Goal: Task Accomplishment & Management: Complete application form

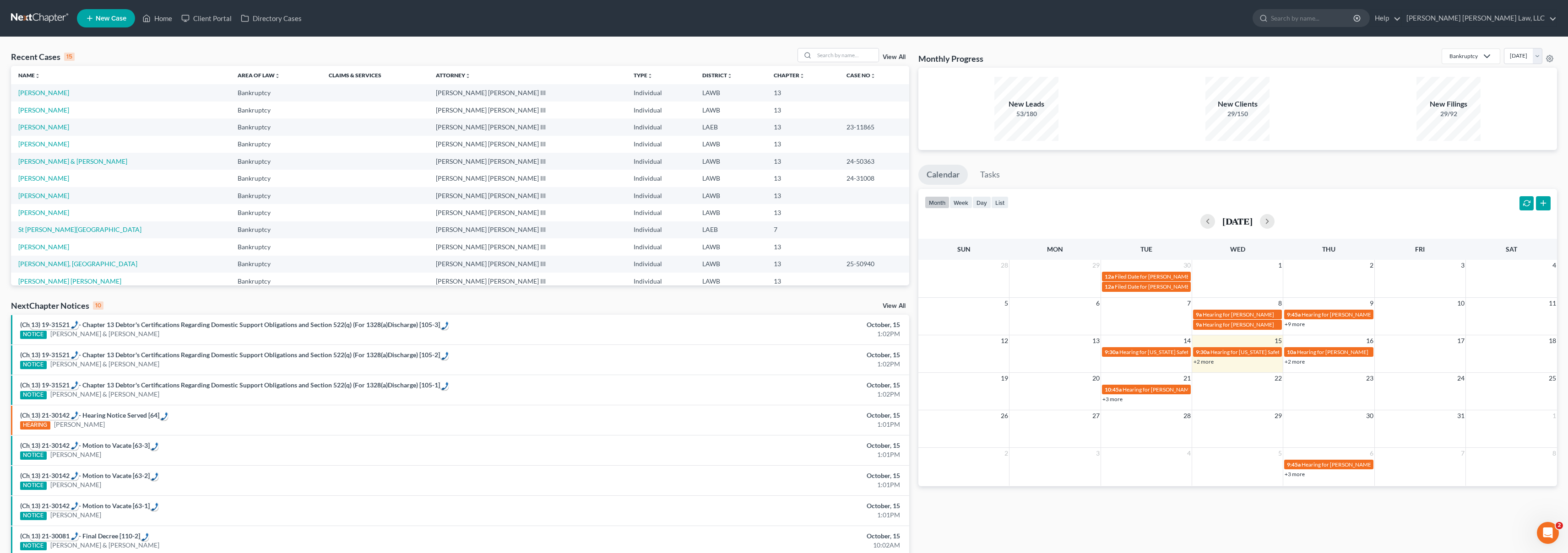
click at [27, 22] on link at bounding box center [40, 19] width 59 height 17
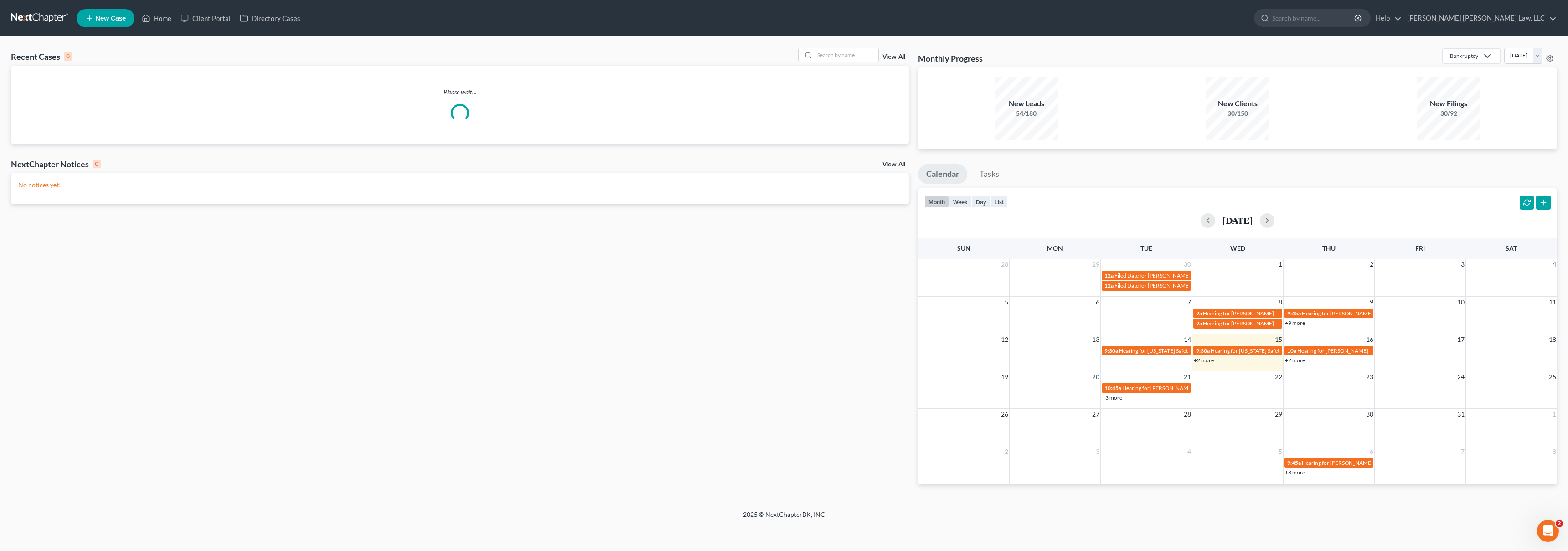
click at [104, 17] on span "New Case" at bounding box center [110, 18] width 31 height 6
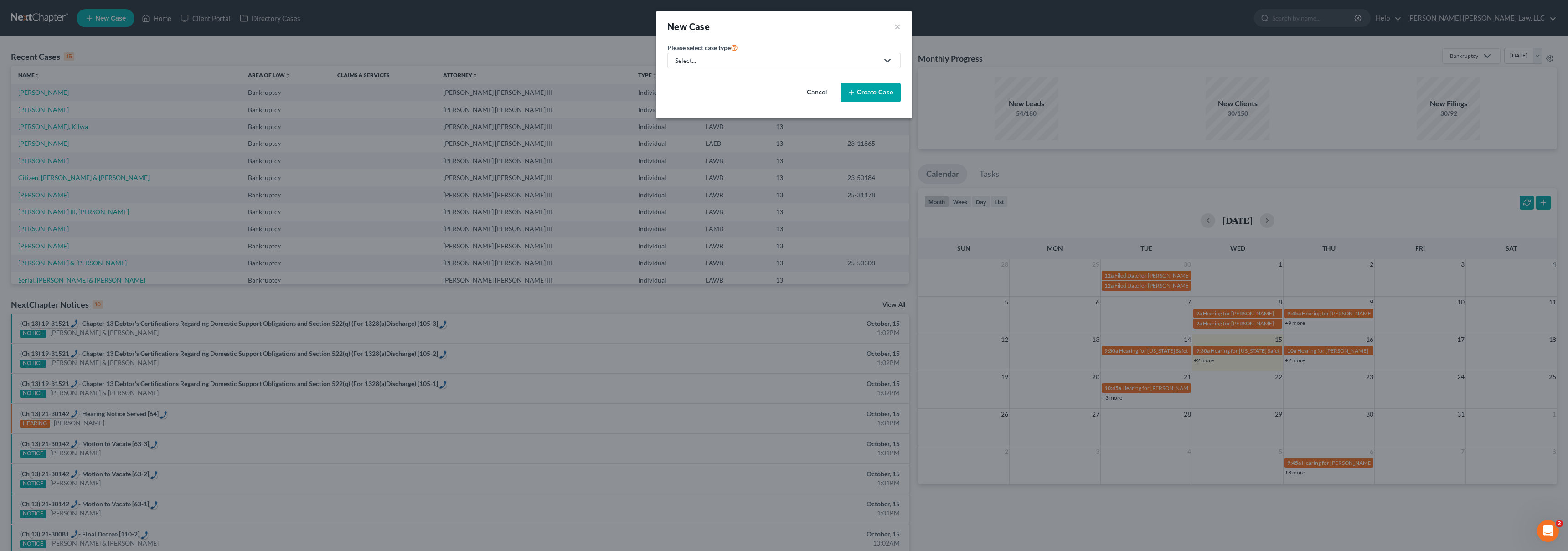
click at [693, 59] on div "Select..." at bounding box center [777, 61] width 204 height 9
click at [708, 78] on div "Bankruptcy" at bounding box center [716, 79] width 81 height 9
select select "36"
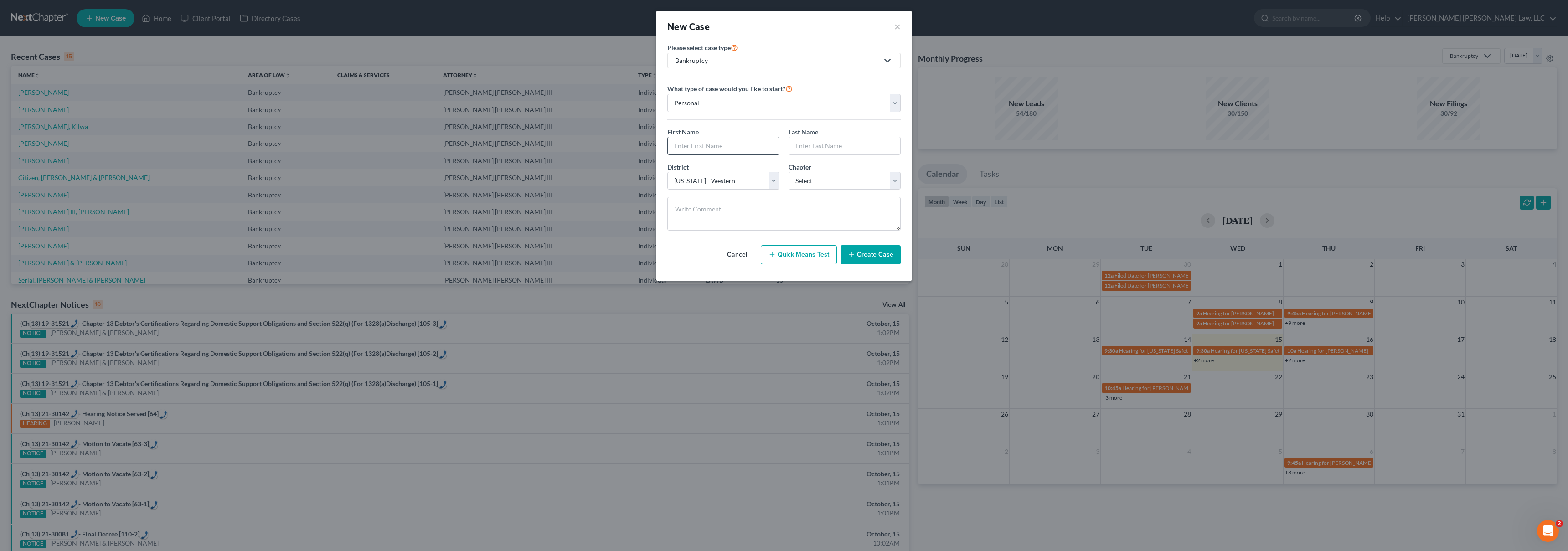
click at [707, 144] on input "text" at bounding box center [724, 145] width 111 height 18
type input "[PERSON_NAME]"
type input "W"
type input "[PERSON_NAME]"
select select "3"
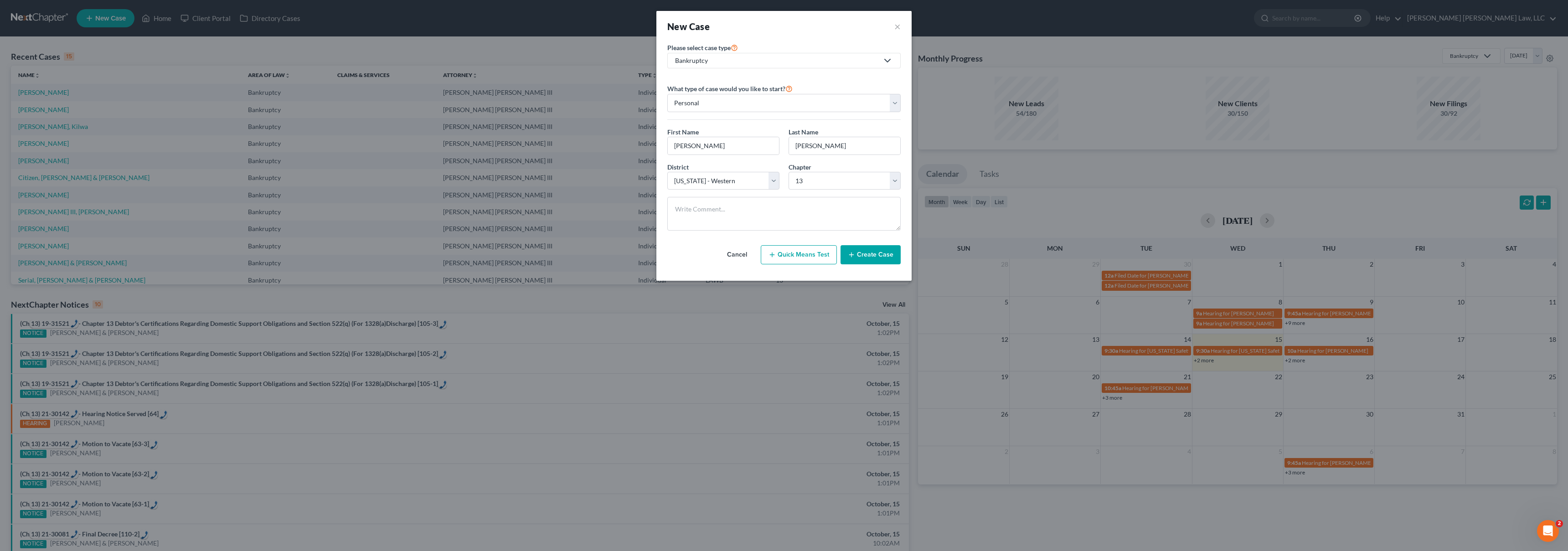
click at [896, 257] on button "Create Case" at bounding box center [870, 255] width 60 height 19
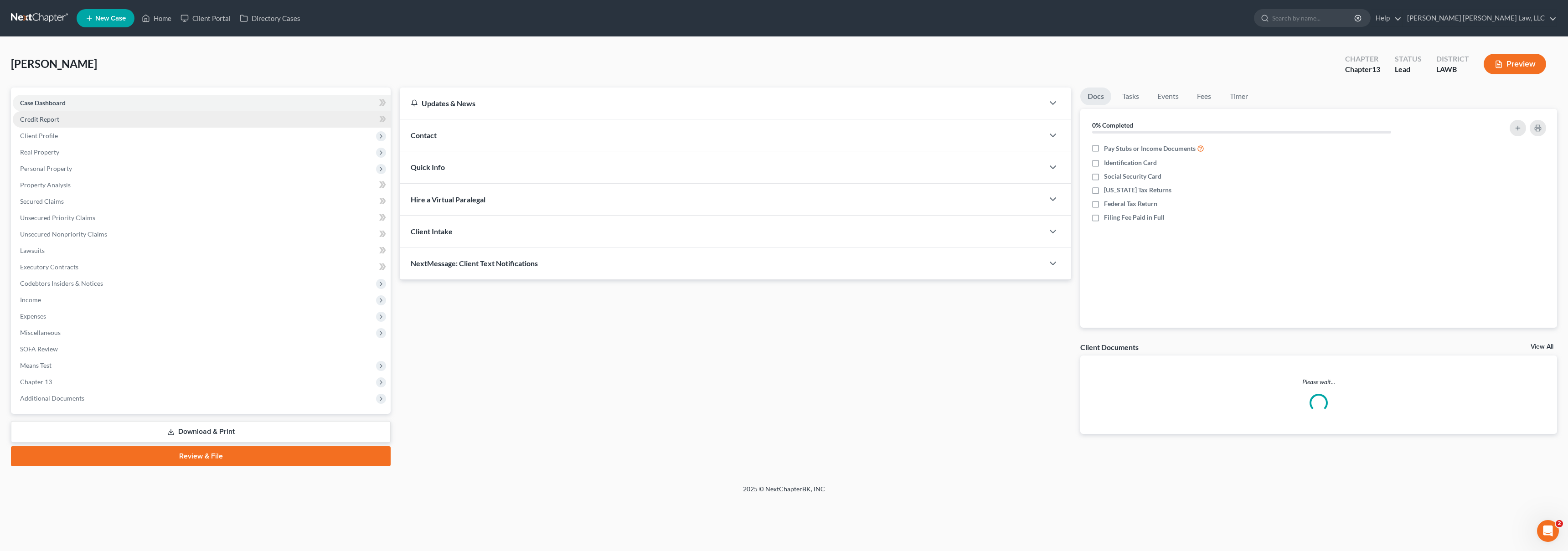
click at [56, 118] on span "Credit Report" at bounding box center [40, 119] width 39 height 7
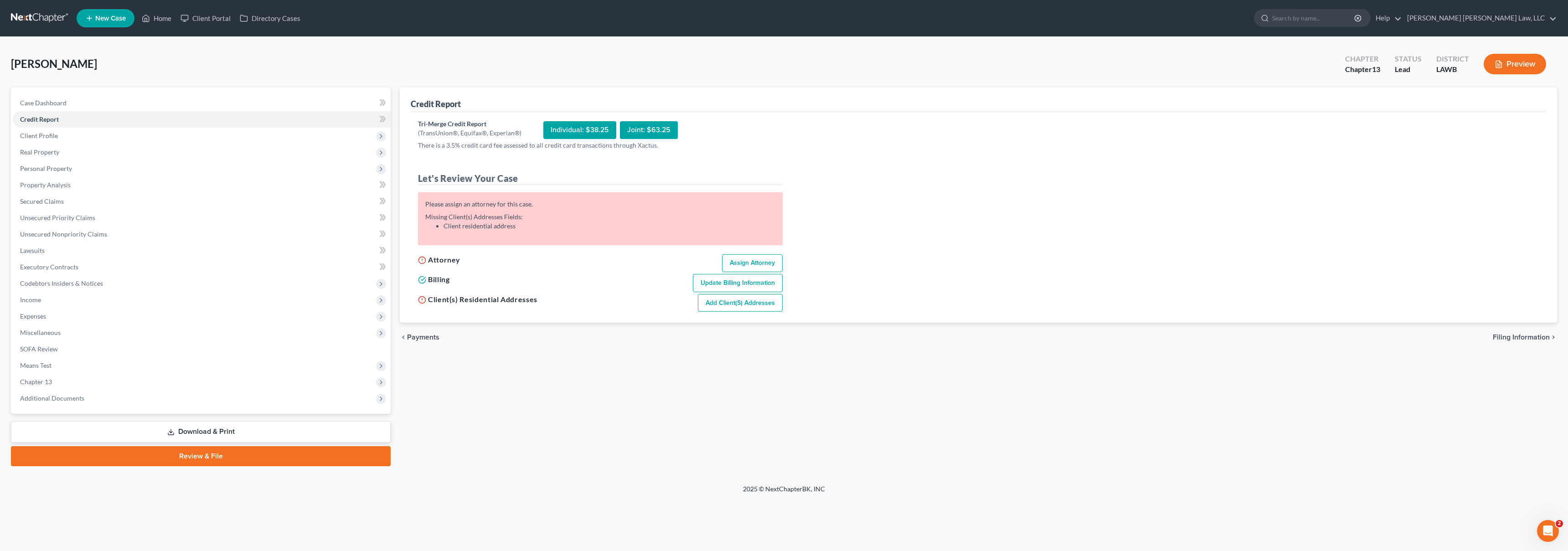
click at [738, 258] on link "Assign Attorney" at bounding box center [753, 264] width 61 height 19
select select "1"
select select "0"
select select "3"
select select "36"
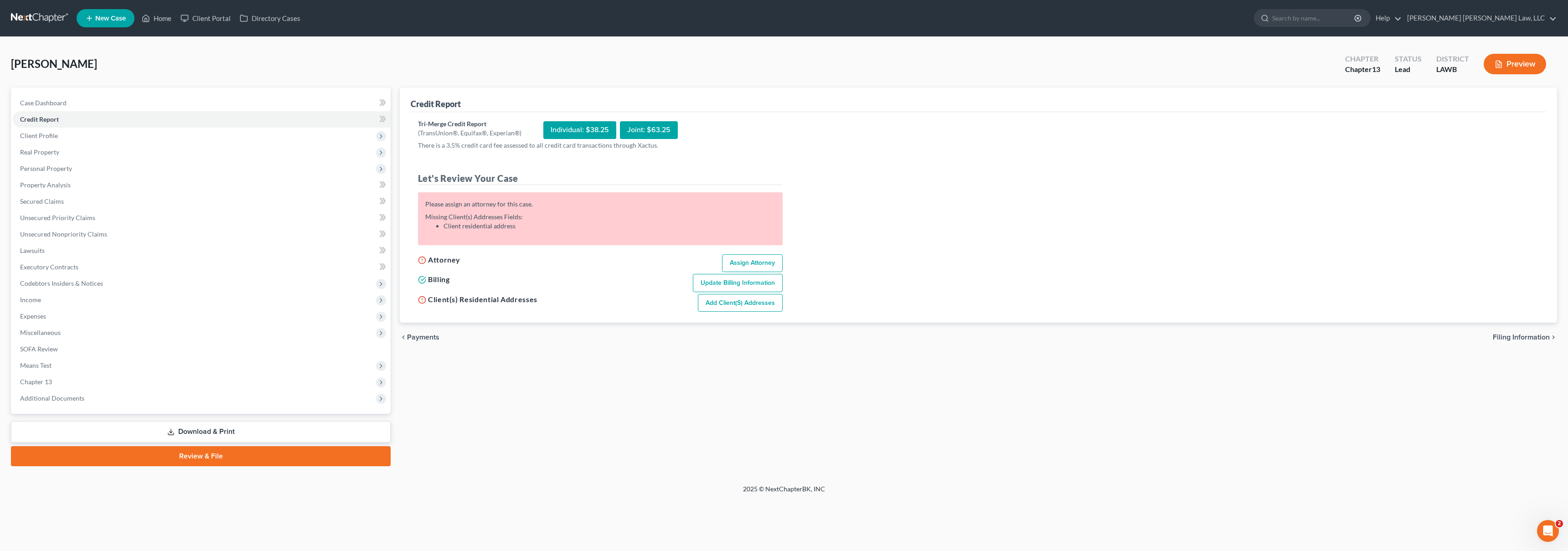
select select "19"
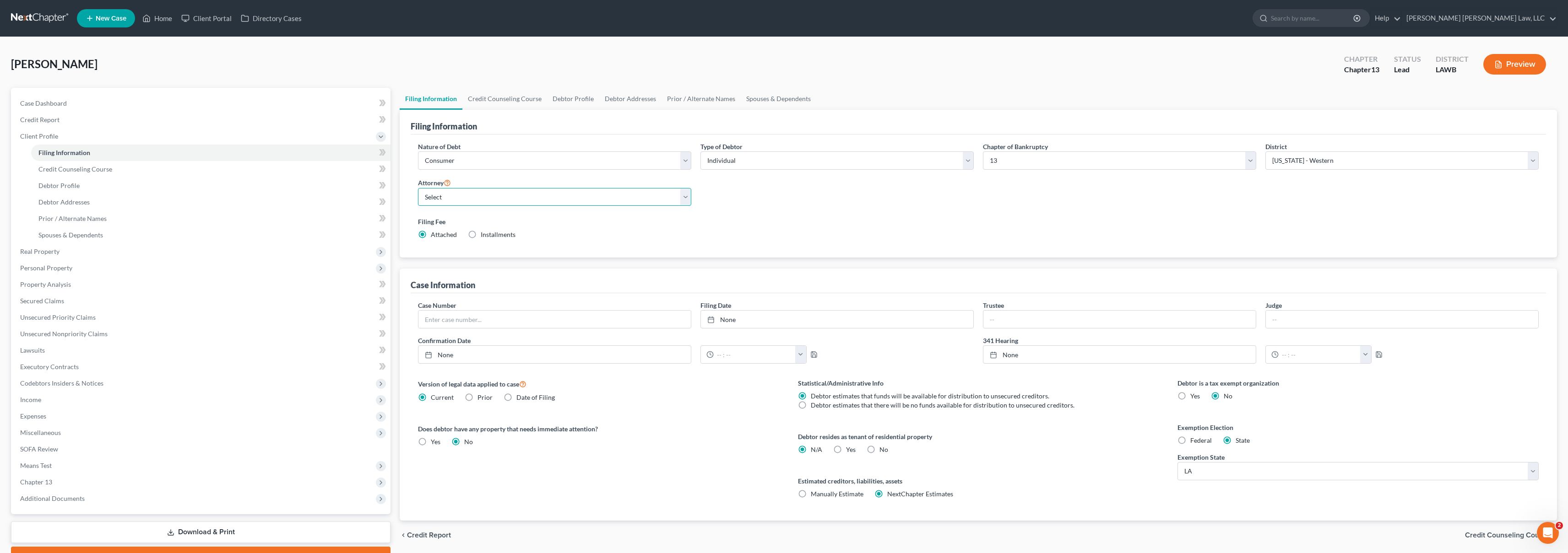
click at [515, 202] on select "Select [PERSON_NAME] [PERSON_NAME] III - LAWB [PERSON_NAME] [PERSON_NAME] III -…" at bounding box center [555, 197] width 273 height 19
select select "0"
click at [67, 123] on link "Credit Report" at bounding box center [202, 120] width 377 height 17
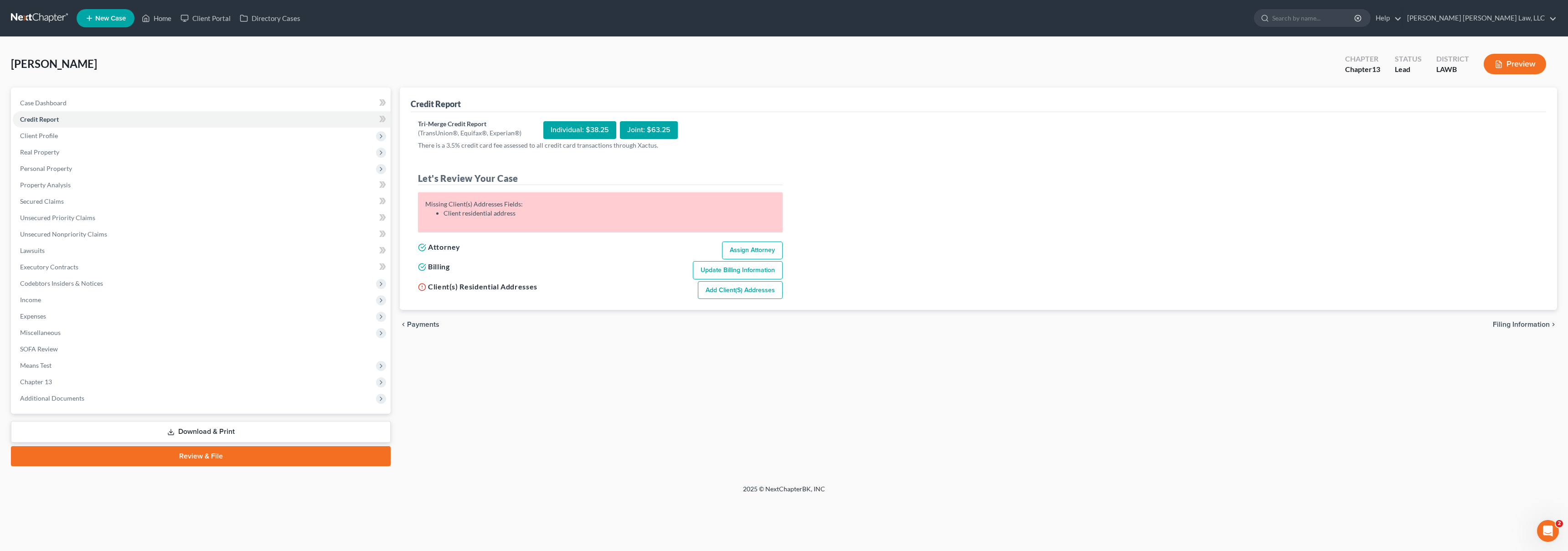
click at [720, 293] on link "Add Client(s) Addresses" at bounding box center [740, 291] width 85 height 19
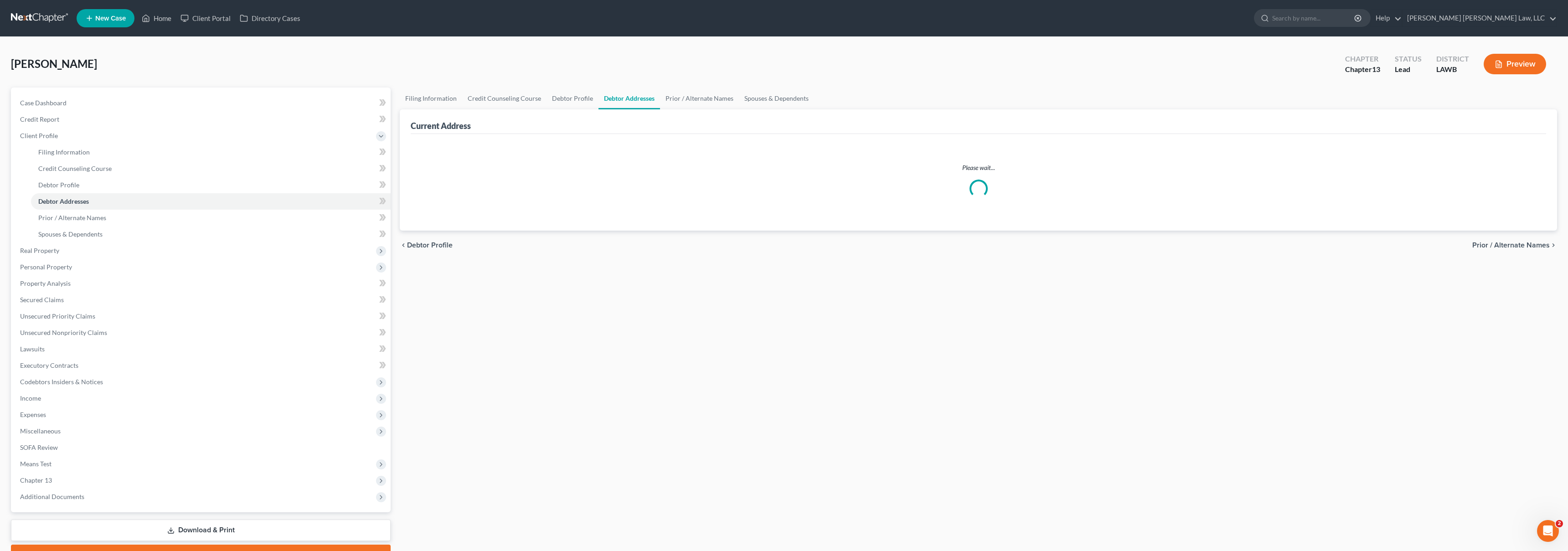
select select "0"
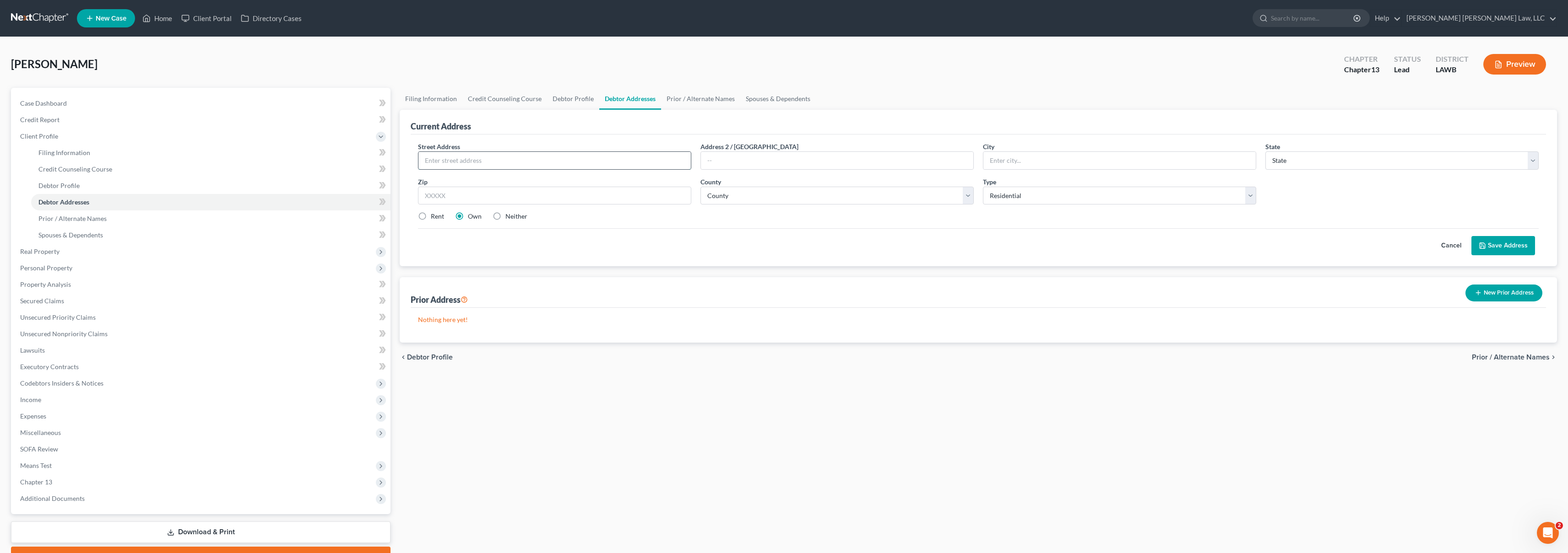
click at [443, 157] on input "text" at bounding box center [554, 161] width 272 height 18
type input "[STREET_ADDRESS][PERSON_NAME]"
type input "Tallulah"
select select "19"
type input "71282"
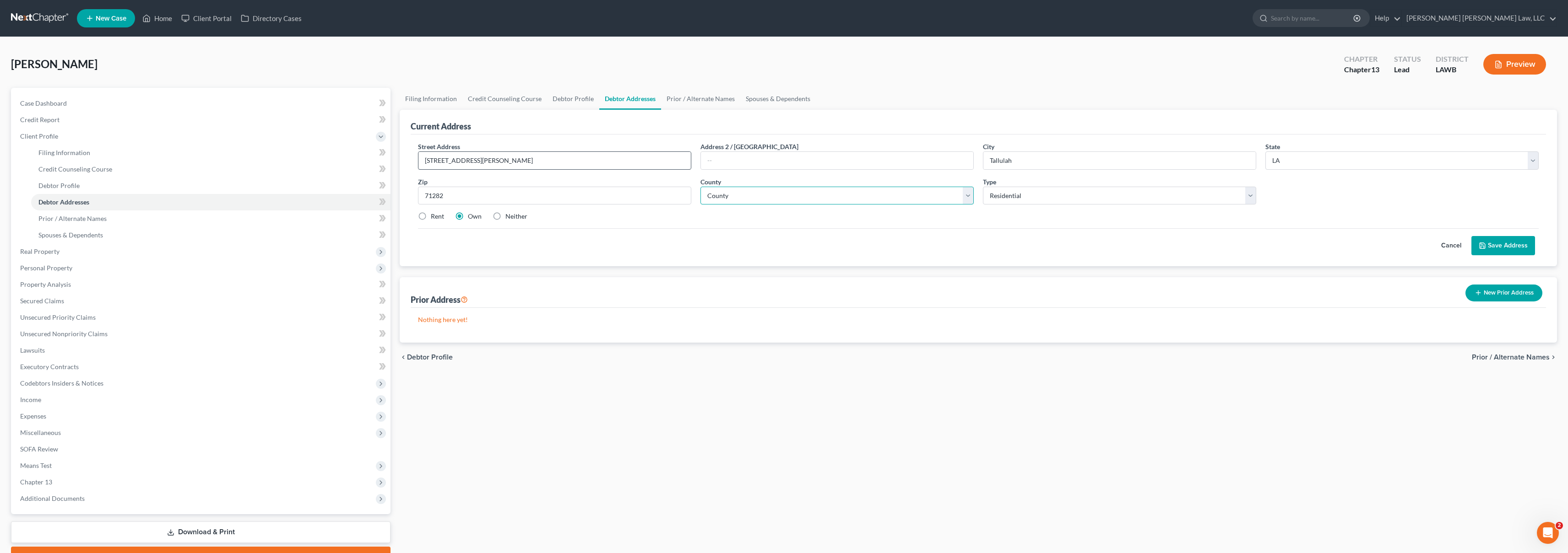
select select "32"
click at [443, 162] on input "[STREET_ADDRESS][PERSON_NAME]" at bounding box center [554, 161] width 272 height 18
type input "[STREET_ADDRESS][PERSON_NAME]"
click at [1507, 249] on button "Save Address" at bounding box center [1503, 245] width 63 height 20
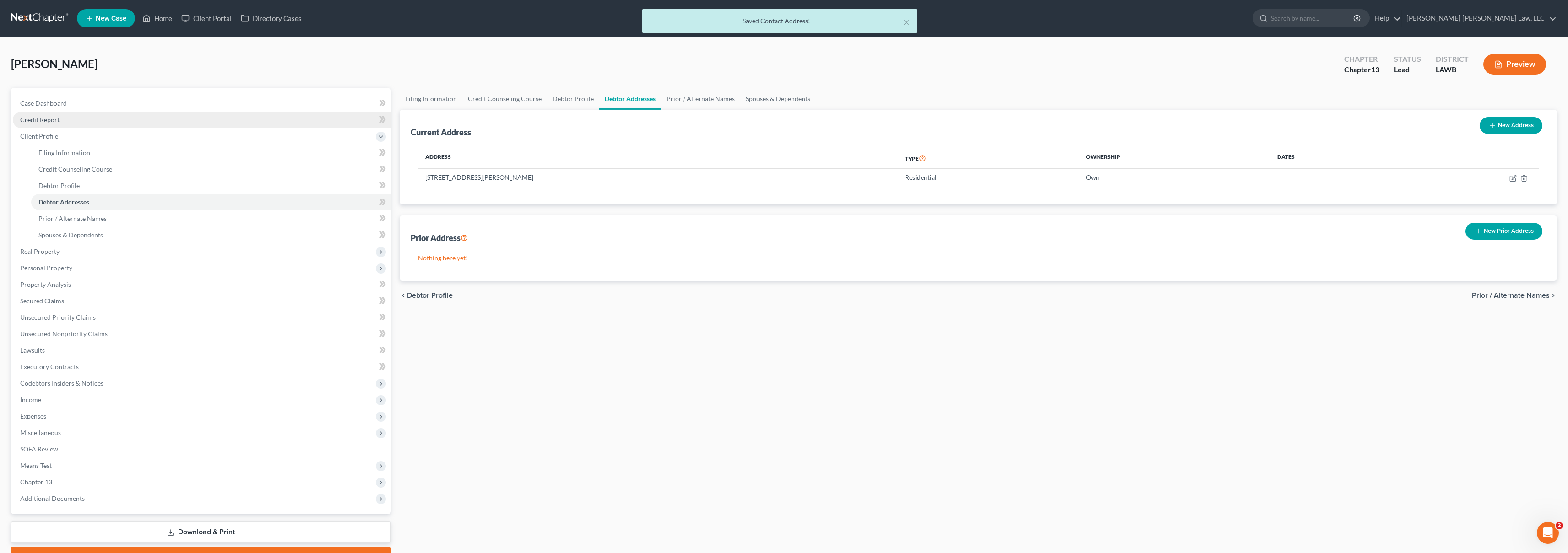
click at [80, 114] on link "Credit Report" at bounding box center [202, 120] width 377 height 17
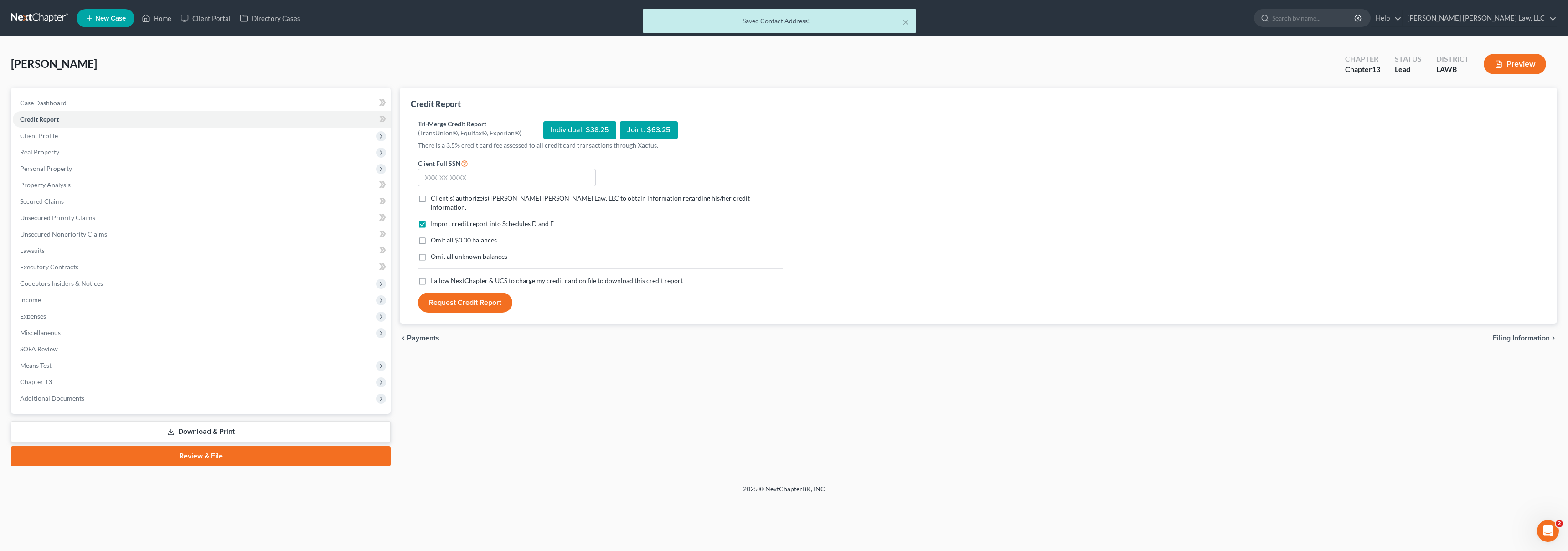
click at [430, 276] on label "I allow NextChapter & UCS to charge my credit card on file to download this cre…" at bounding box center [556, 281] width 252 height 9
click at [434, 276] on input "I allow NextChapter & UCS to charge my credit card on file to download this cre…" at bounding box center [437, 279] width 6 height 6
checkbox input "true"
click at [430, 252] on label "Omit all unknown balances" at bounding box center [468, 257] width 77 height 9
click at [434, 252] on input "Omit all unknown balances" at bounding box center [437, 255] width 6 height 6
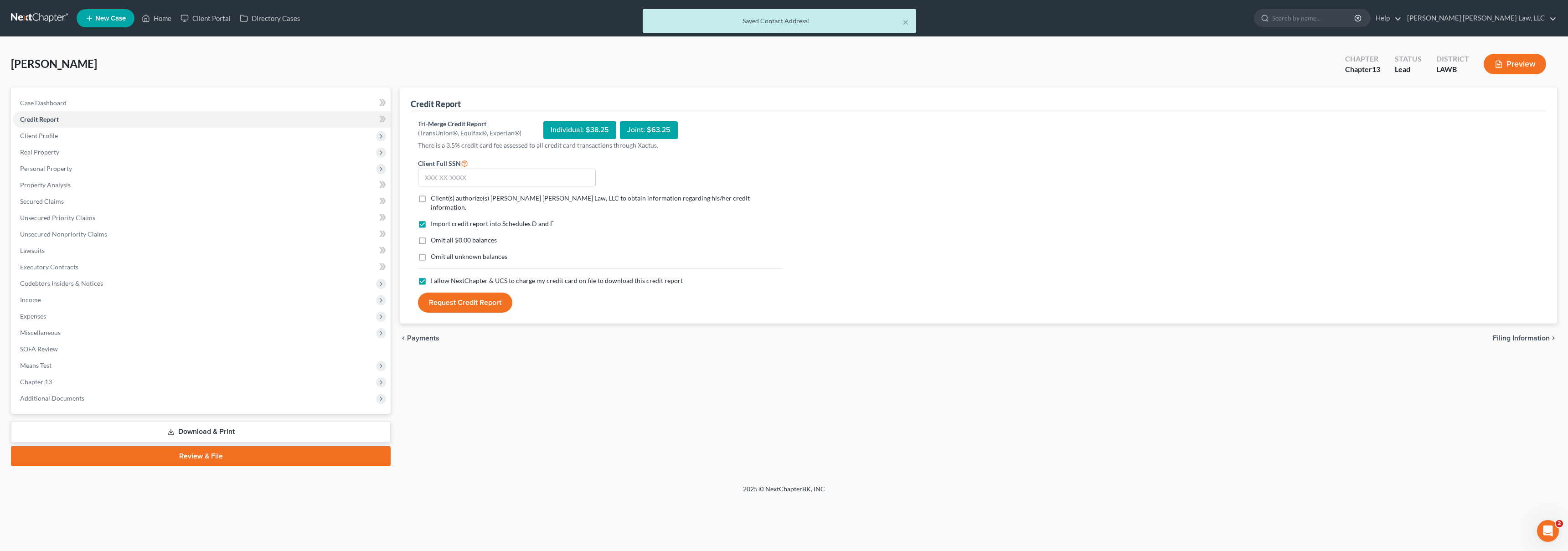
checkbox input "true"
click at [430, 236] on label "Omit all $0.00 balances" at bounding box center [463, 241] width 66 height 9
click at [434, 236] on input "Omit all $0.00 balances" at bounding box center [437, 239] width 6 height 6
checkbox input "true"
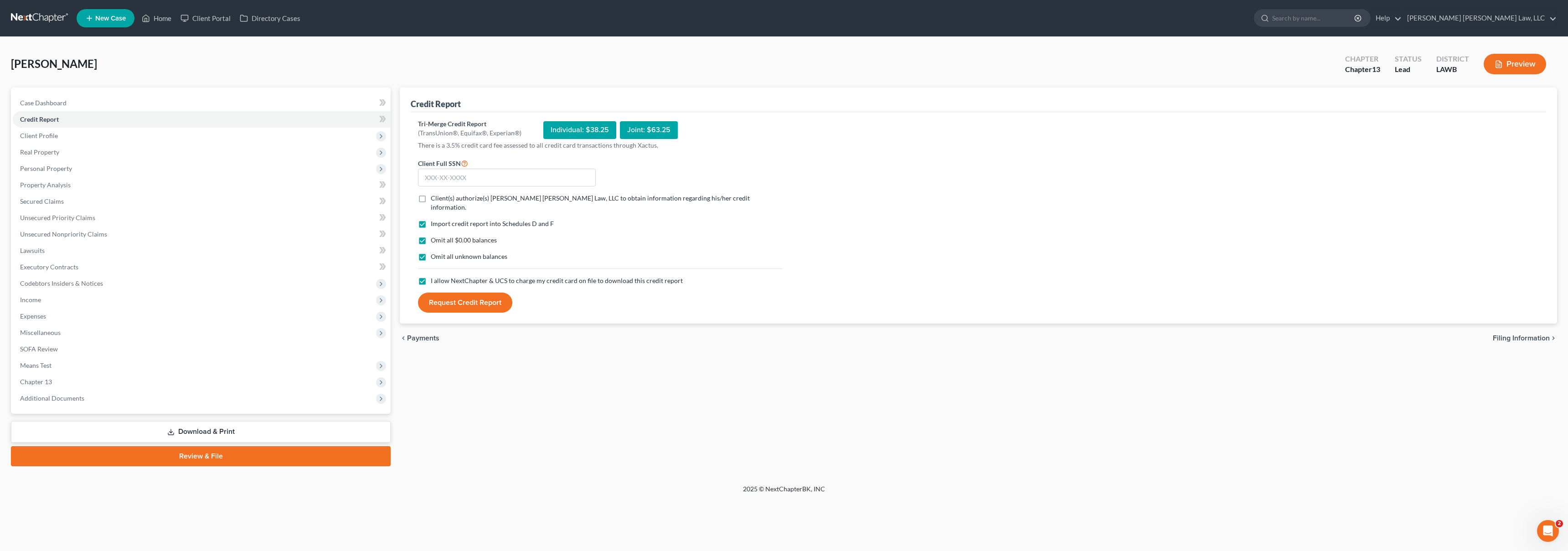
click at [430, 194] on label "Client(s) authorize(s) [PERSON_NAME] [PERSON_NAME] Law, LLC to obtain informati…" at bounding box center [606, 203] width 352 height 19
click at [434, 194] on input "Client(s) authorize(s) [PERSON_NAME] [PERSON_NAME] Law, LLC to obtain informati…" at bounding box center [437, 196] width 6 height 6
checkbox input "true"
click at [453, 177] on input "text" at bounding box center [507, 178] width 178 height 19
type input "437-53-5124"
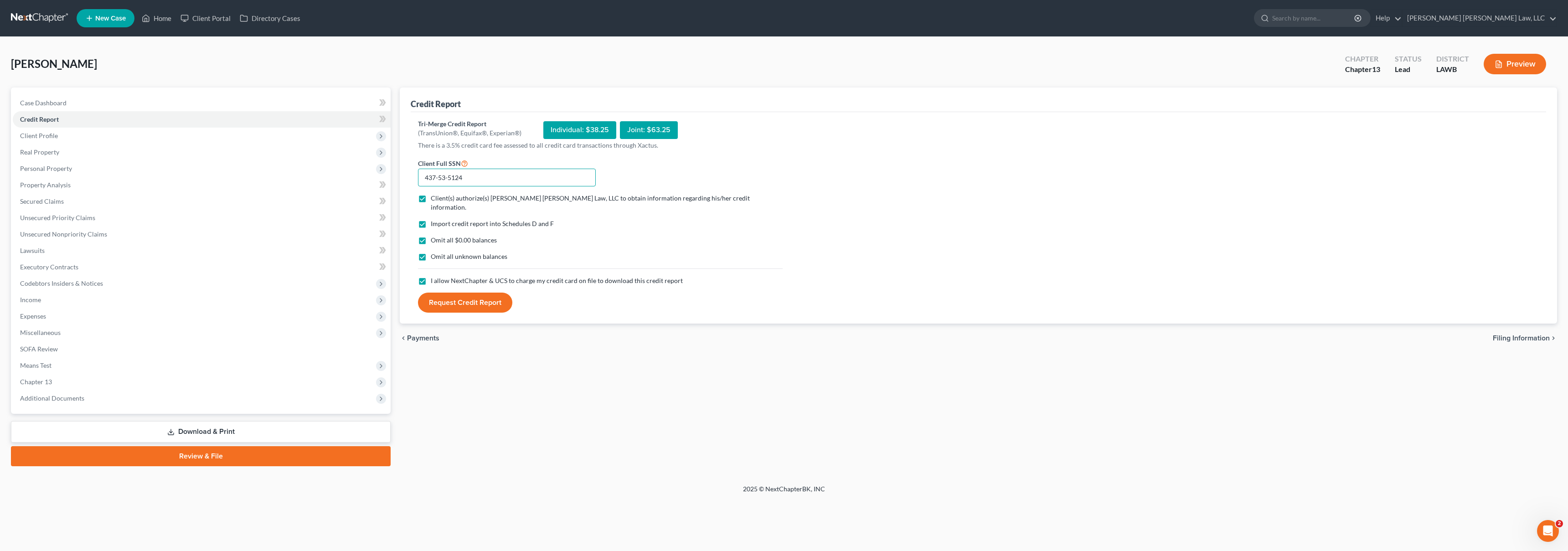
click at [418, 293] on button "Request Credit Report" at bounding box center [466, 303] width 94 height 20
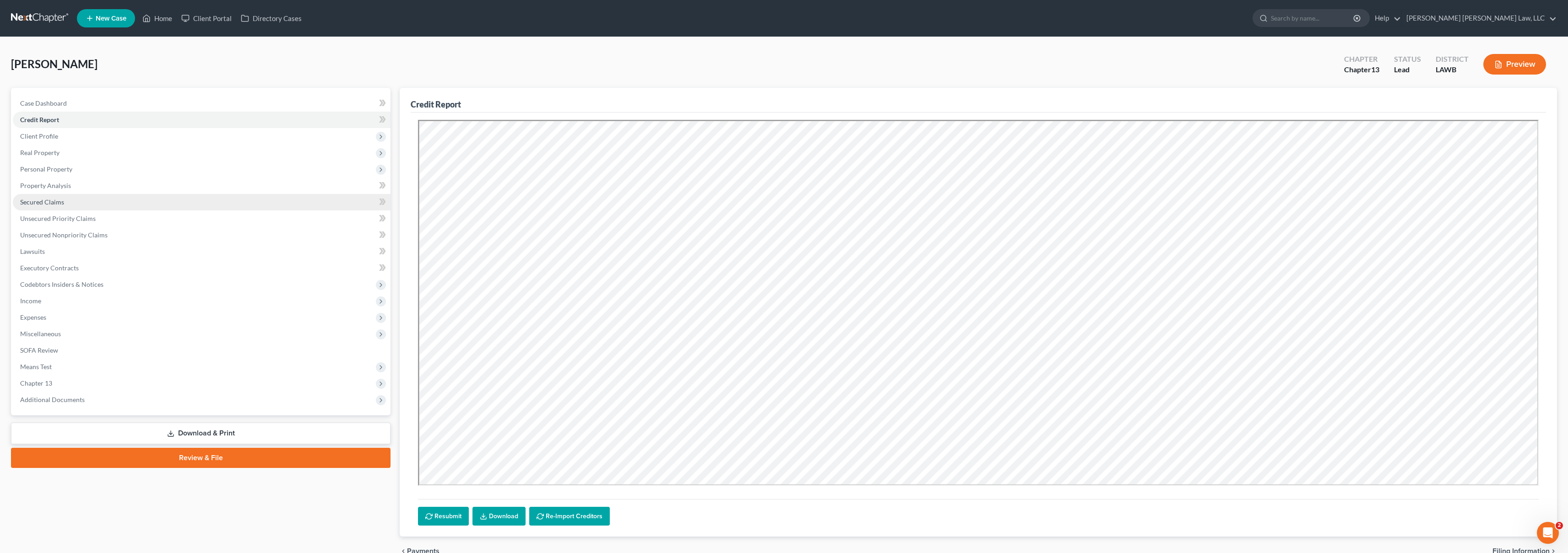
click at [89, 204] on link "Secured Claims" at bounding box center [202, 203] width 377 height 17
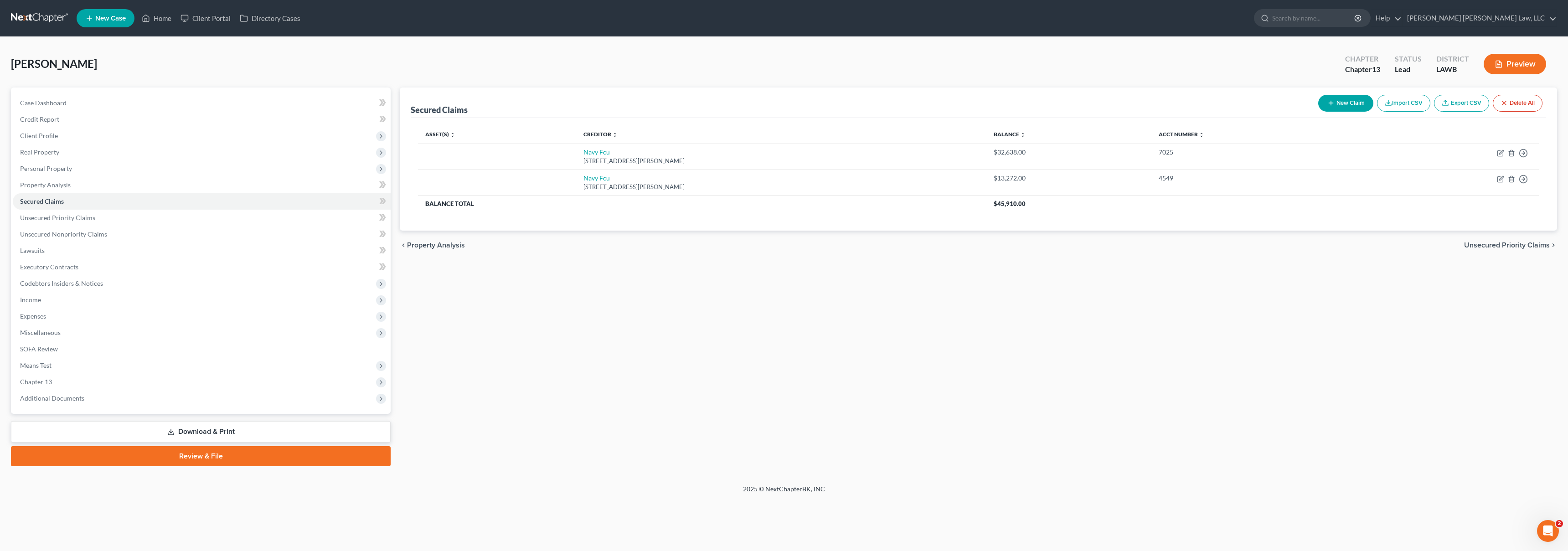
click at [994, 133] on link "Balance expand_more expand_less unfold_more" at bounding box center [1010, 133] width 31 height 6
click at [148, 236] on link "Unsecured Nonpriority Claims" at bounding box center [202, 234] width 378 height 17
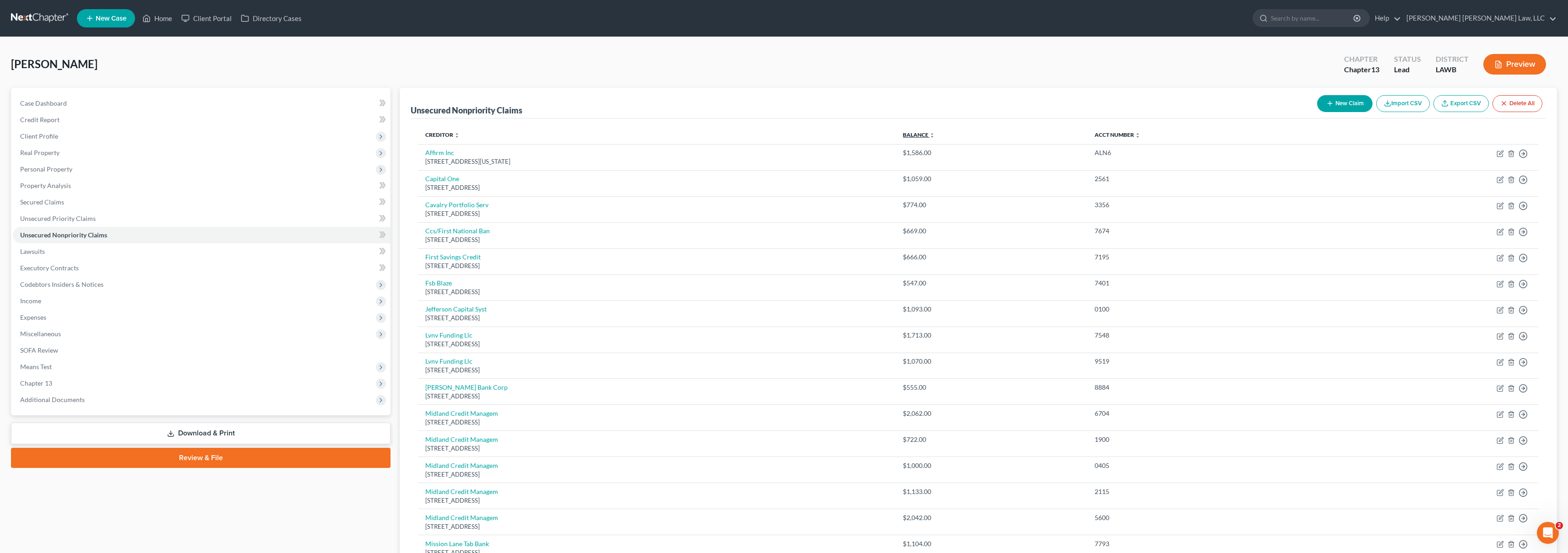
click at [935, 134] on link "Balance expand_more expand_less unfold_more" at bounding box center [918, 134] width 32 height 7
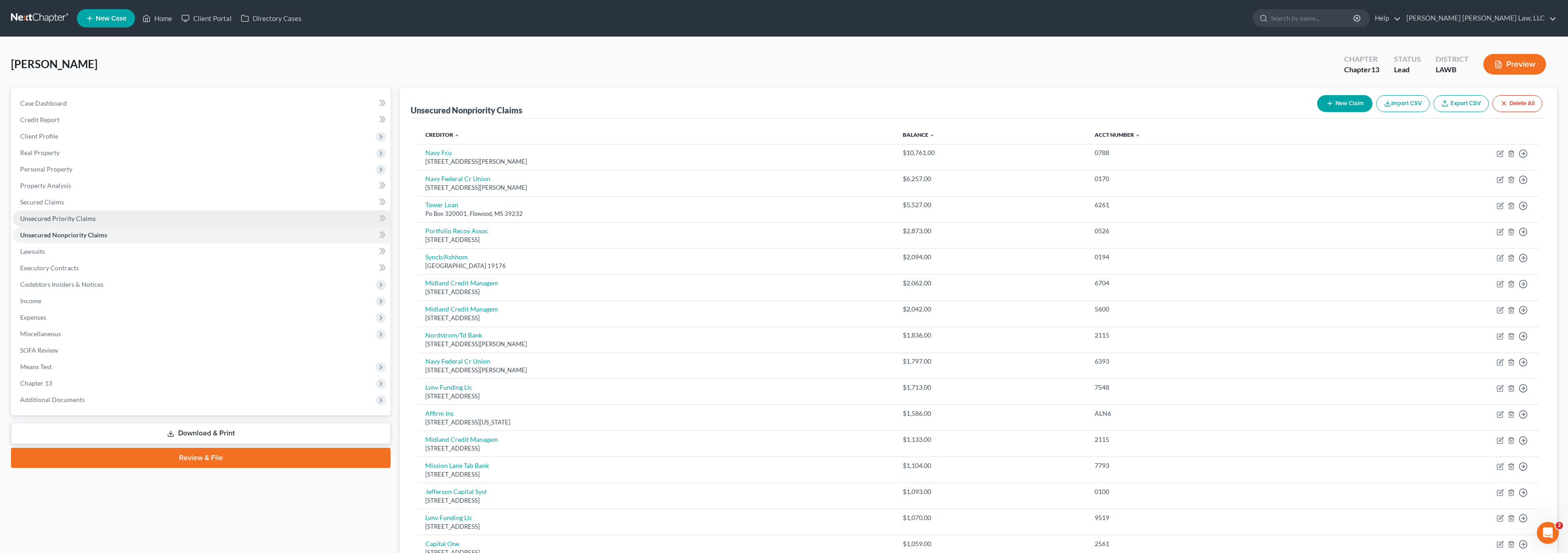
click at [125, 214] on link "Unsecured Priority Claims" at bounding box center [202, 219] width 377 height 17
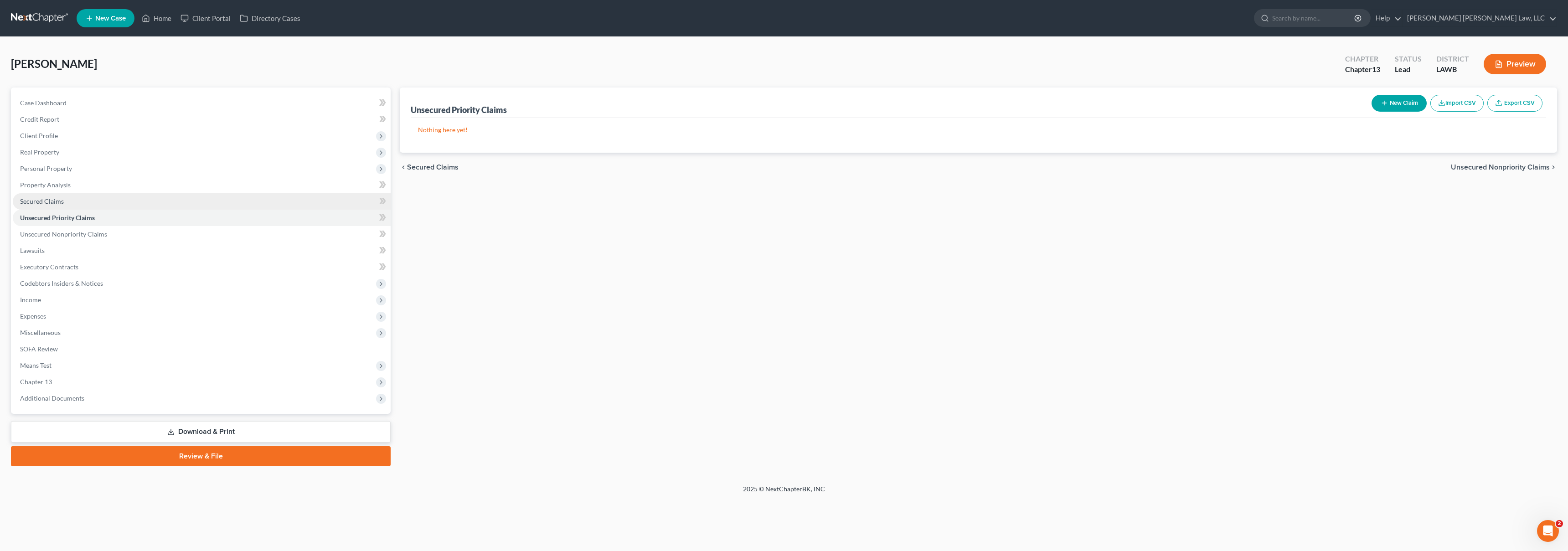
click at [135, 204] on link "Secured Claims" at bounding box center [202, 202] width 378 height 17
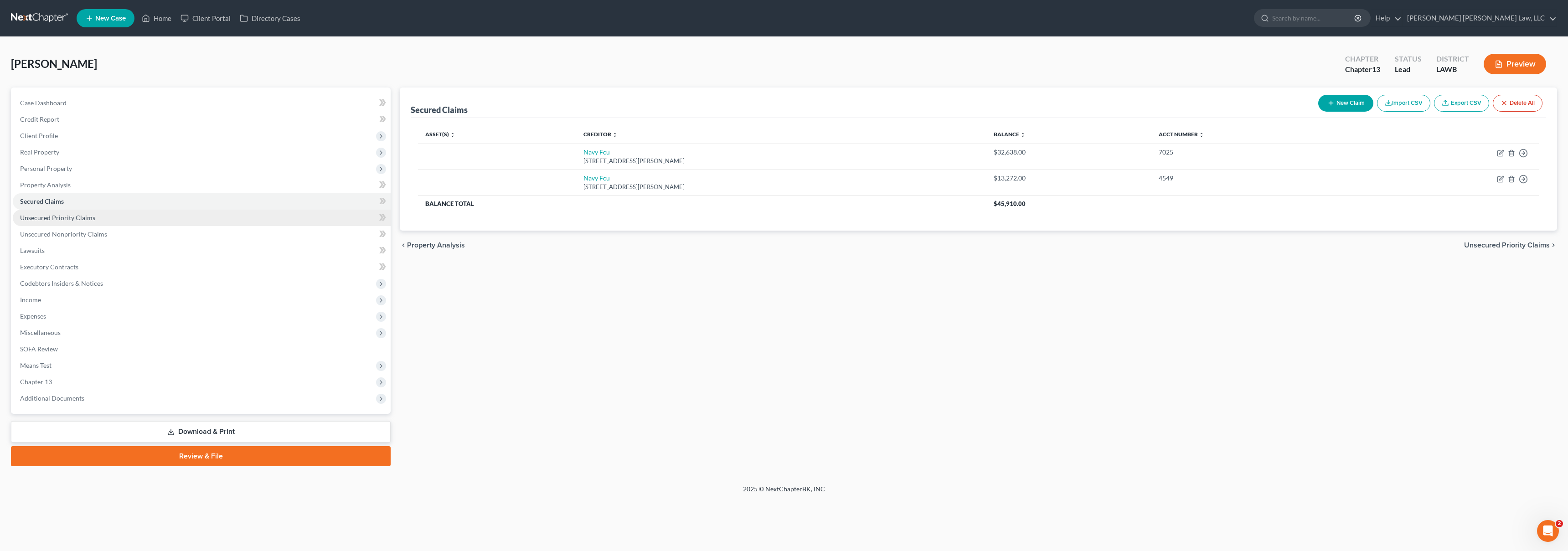
click at [125, 224] on link "Unsecured Priority Claims" at bounding box center [202, 219] width 378 height 17
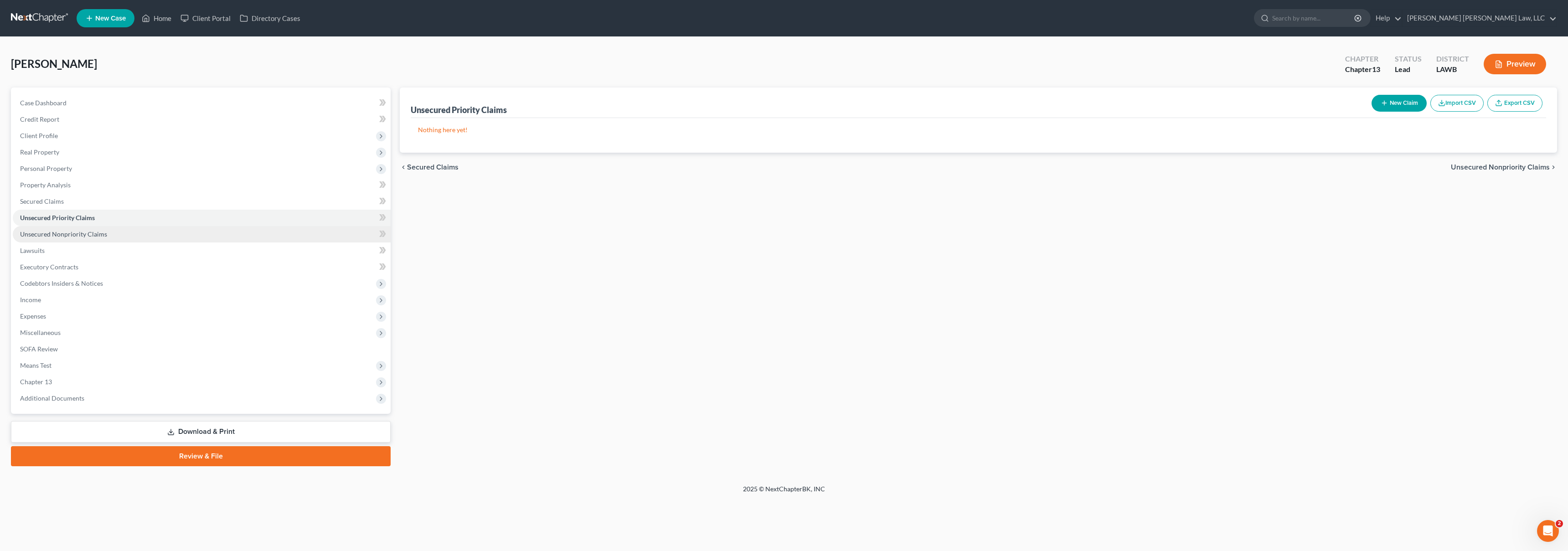
click at [137, 237] on link "Unsecured Nonpriority Claims" at bounding box center [202, 234] width 378 height 17
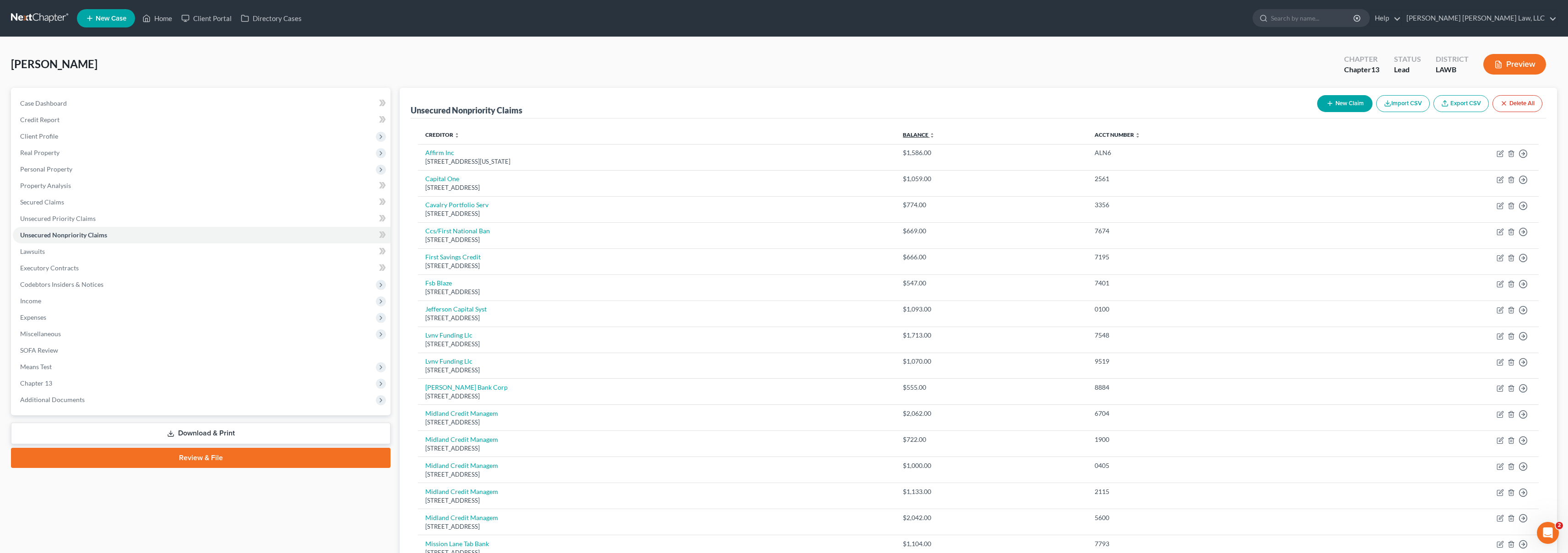
click at [935, 132] on link "Balance expand_more expand_less unfold_more" at bounding box center [918, 134] width 32 height 7
click at [936, 132] on link "Balance expand_more expand_less unfold_more" at bounding box center [919, 134] width 31 height 7
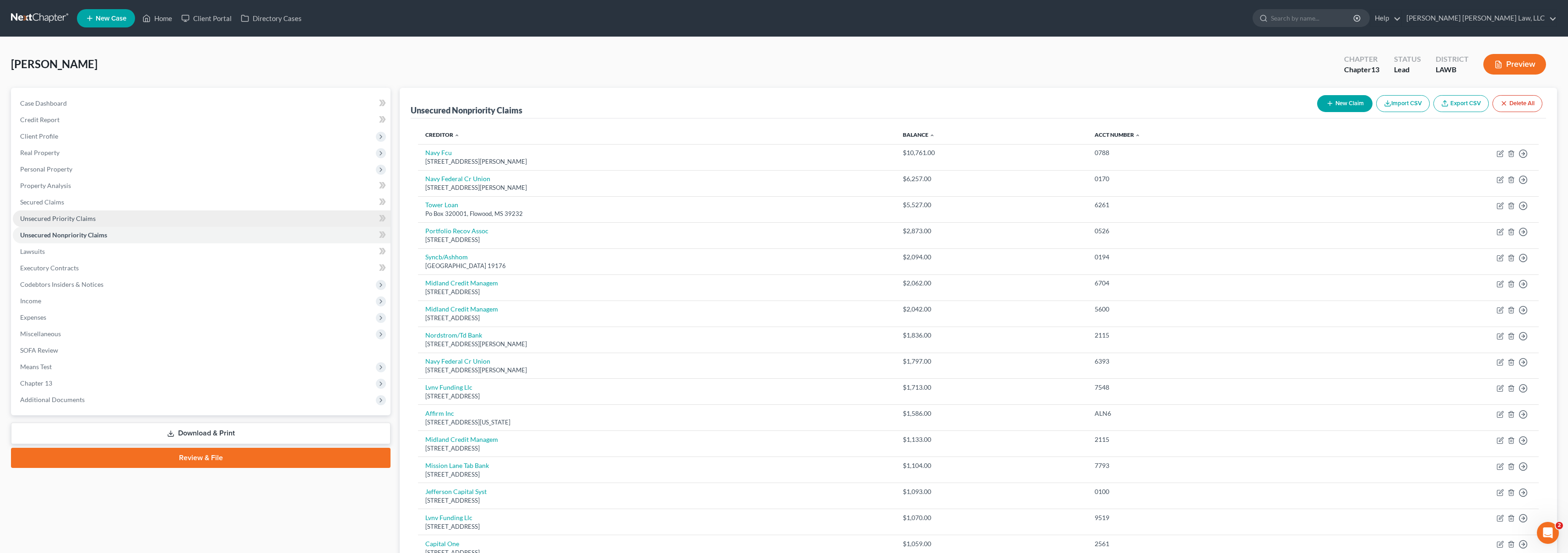
click at [147, 217] on link "Unsecured Priority Claims" at bounding box center [202, 219] width 377 height 17
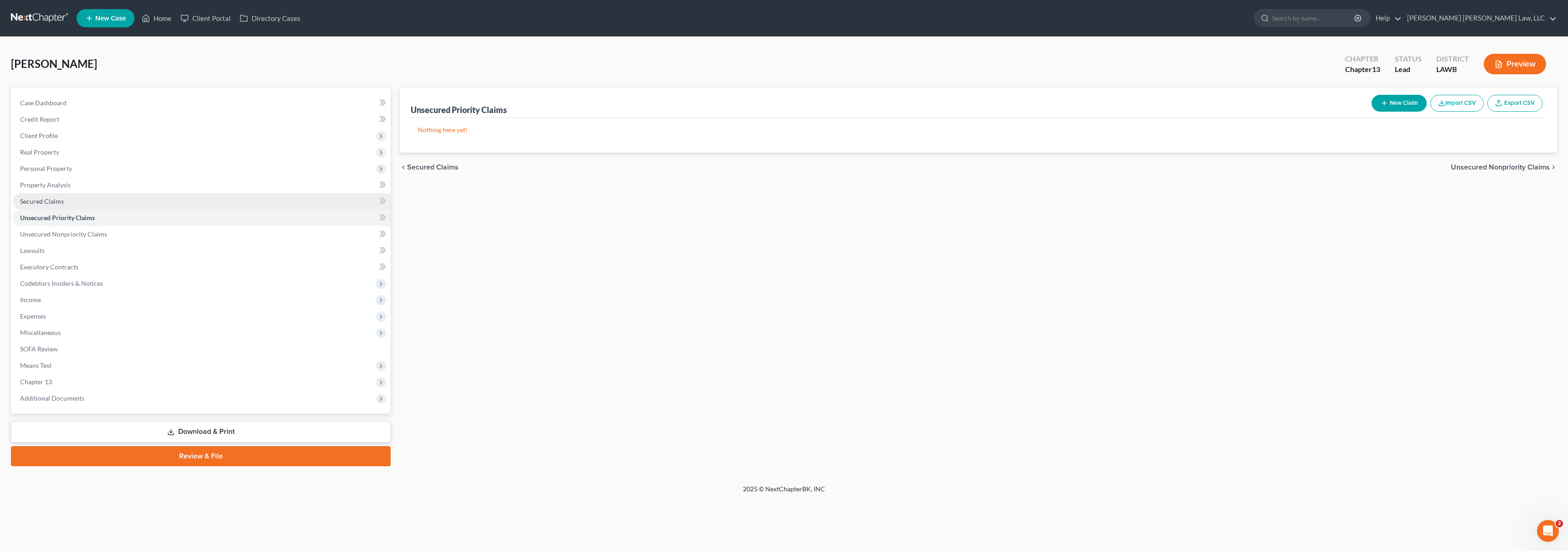
click at [158, 204] on link "Secured Claims" at bounding box center [202, 202] width 378 height 17
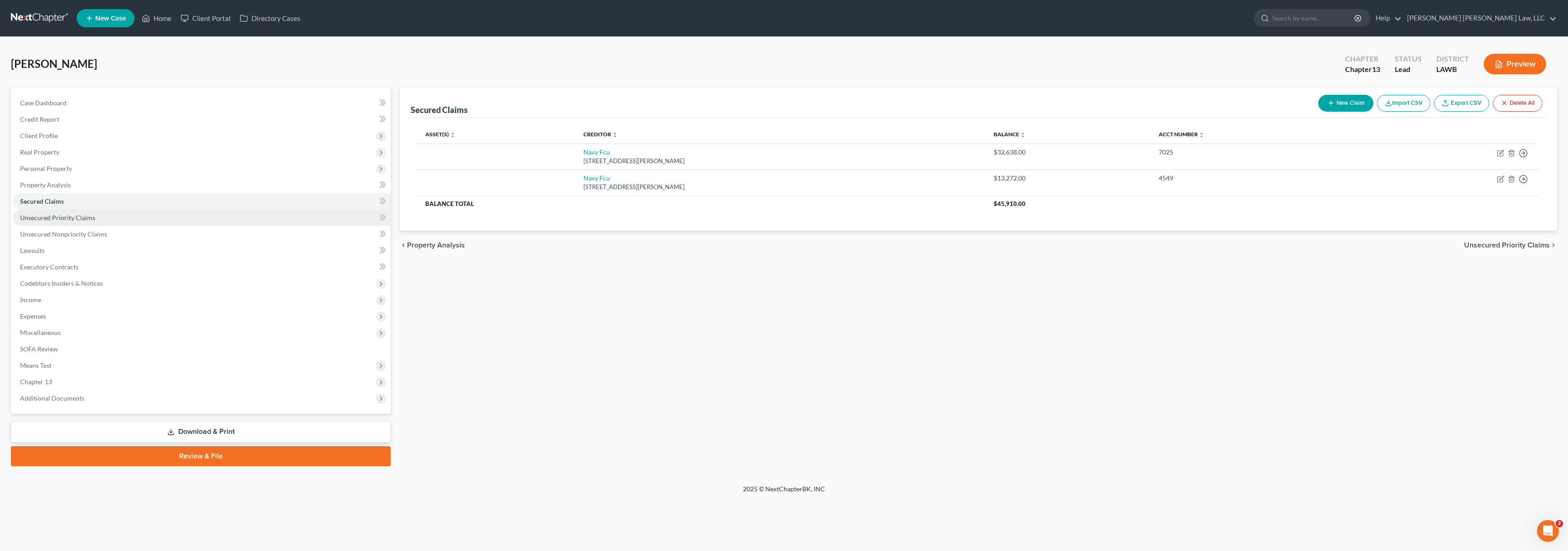
click at [189, 218] on link "Unsecured Priority Claims" at bounding box center [202, 219] width 378 height 17
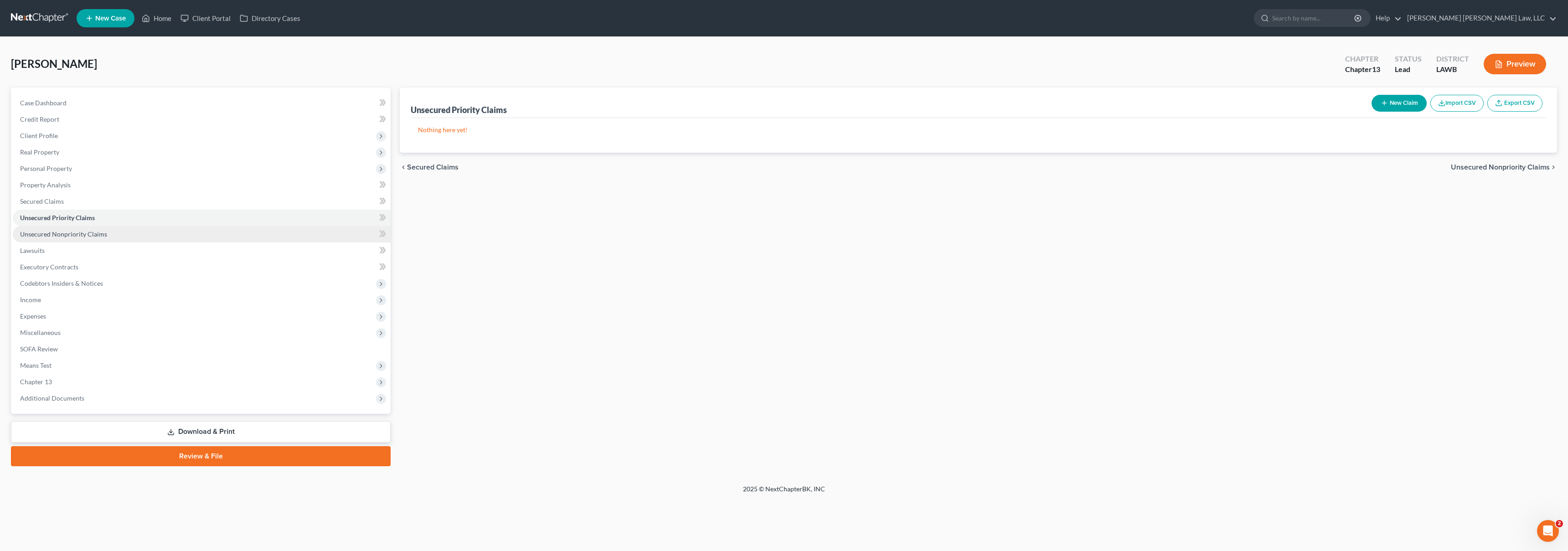
click at [193, 233] on link "Unsecured Nonpriority Claims" at bounding box center [202, 234] width 378 height 17
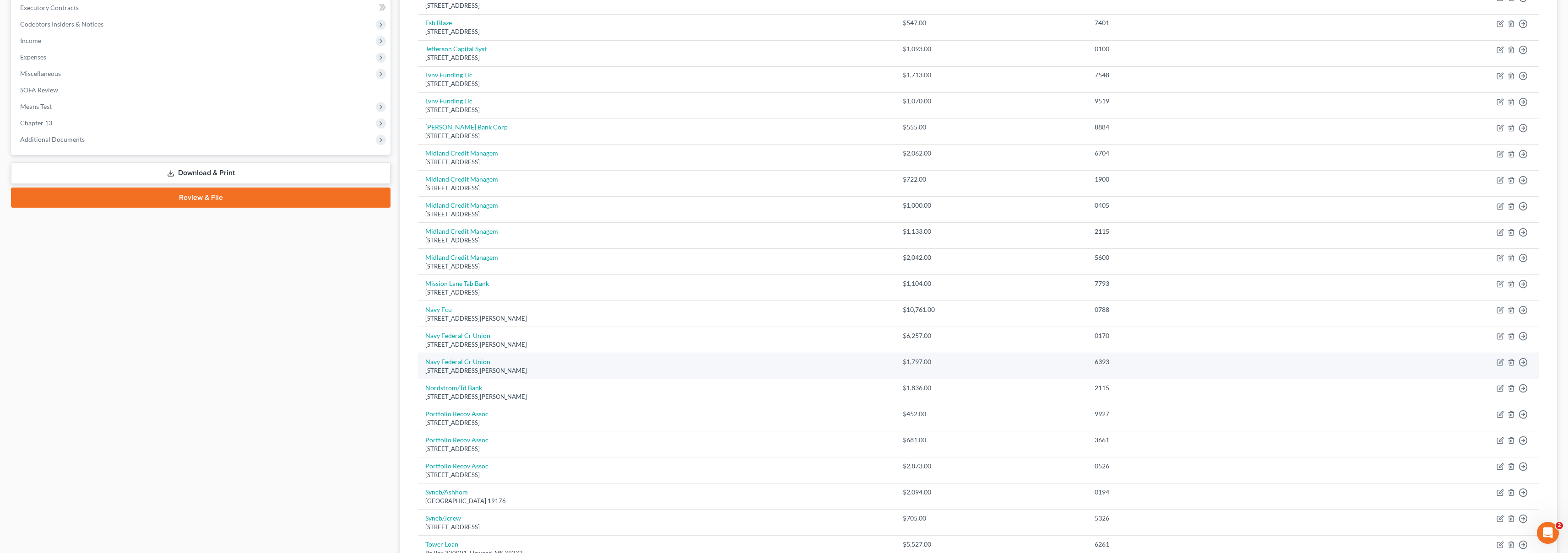
scroll to position [264, 0]
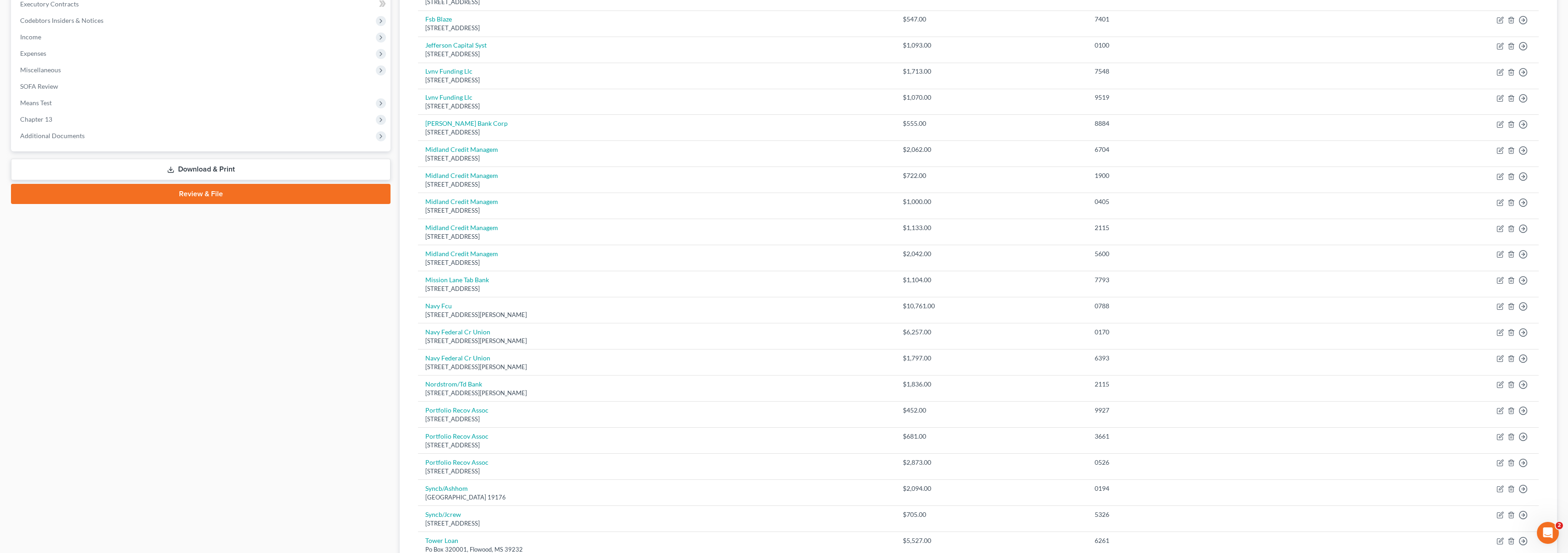
click at [222, 346] on div "Case Dashboard Payments Invoices Payments Payments Credit Report Client Profile" at bounding box center [201, 222] width 389 height 798
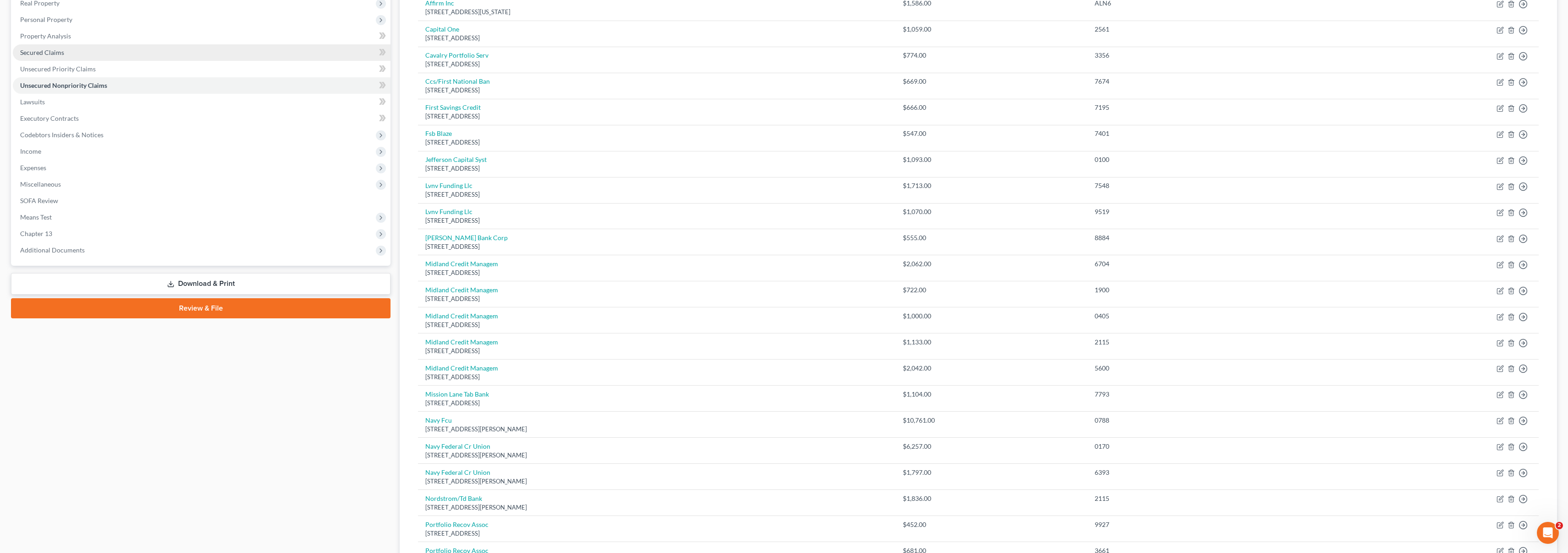
scroll to position [0, 0]
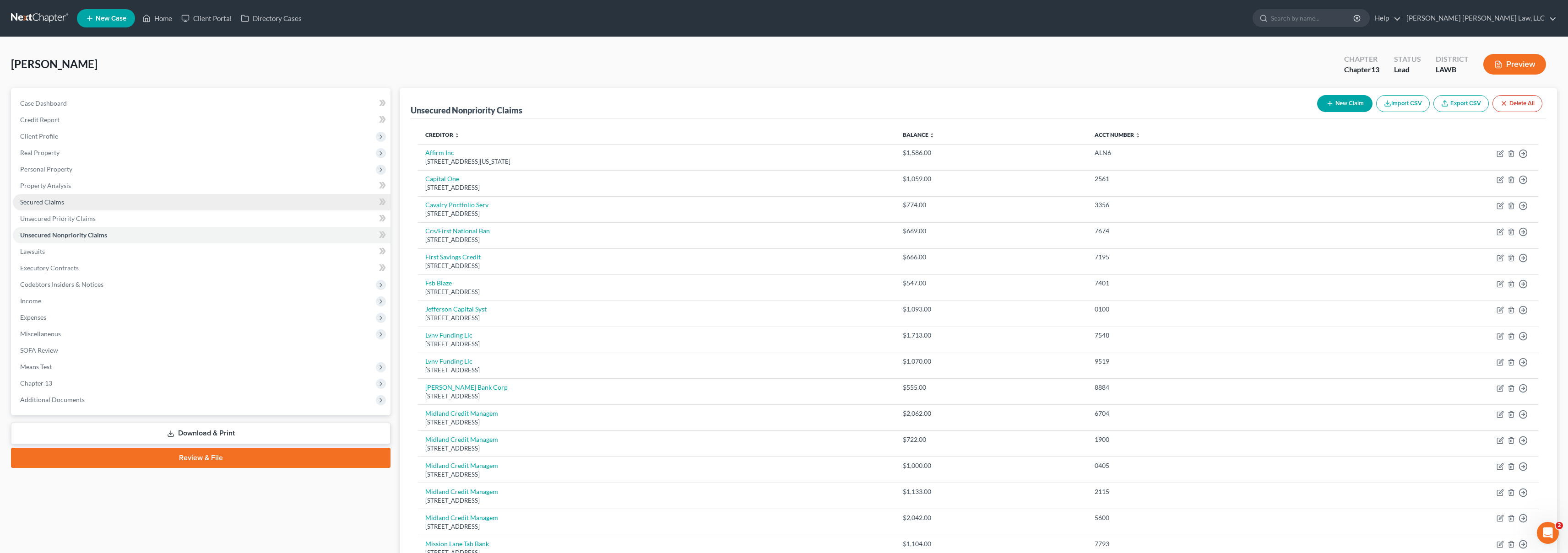
click at [41, 200] on span "Secured Claims" at bounding box center [42, 202] width 44 height 7
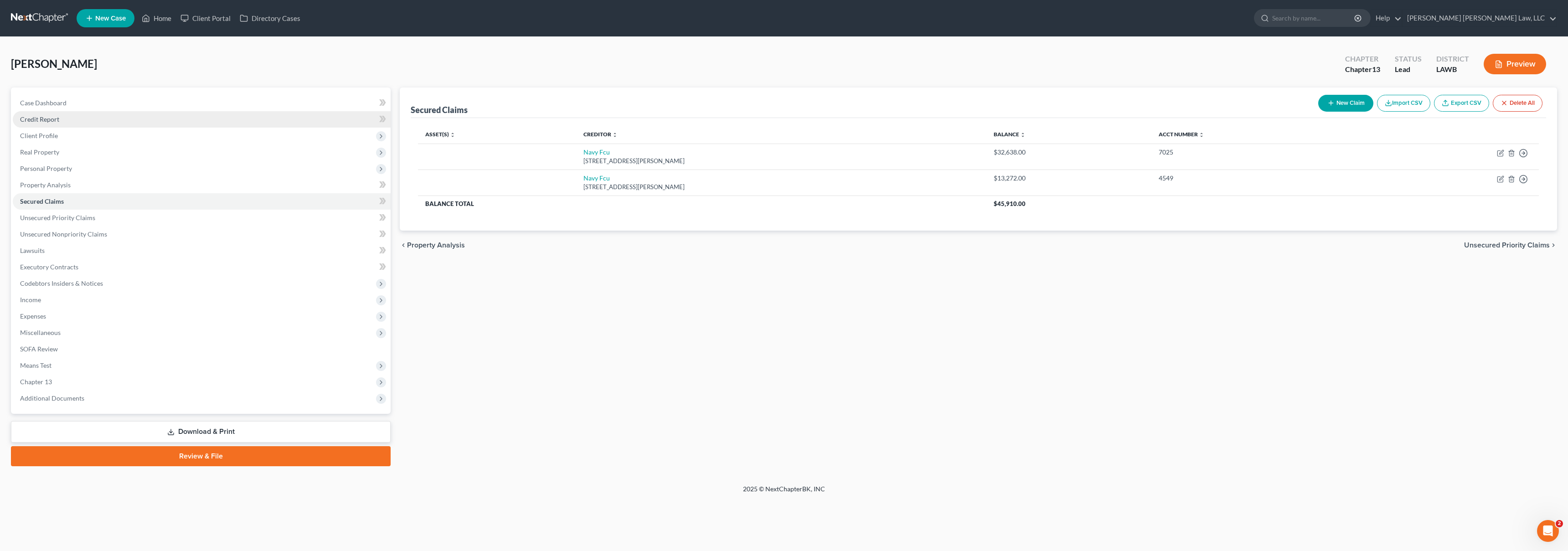
click at [83, 120] on link "Credit Report" at bounding box center [202, 119] width 378 height 17
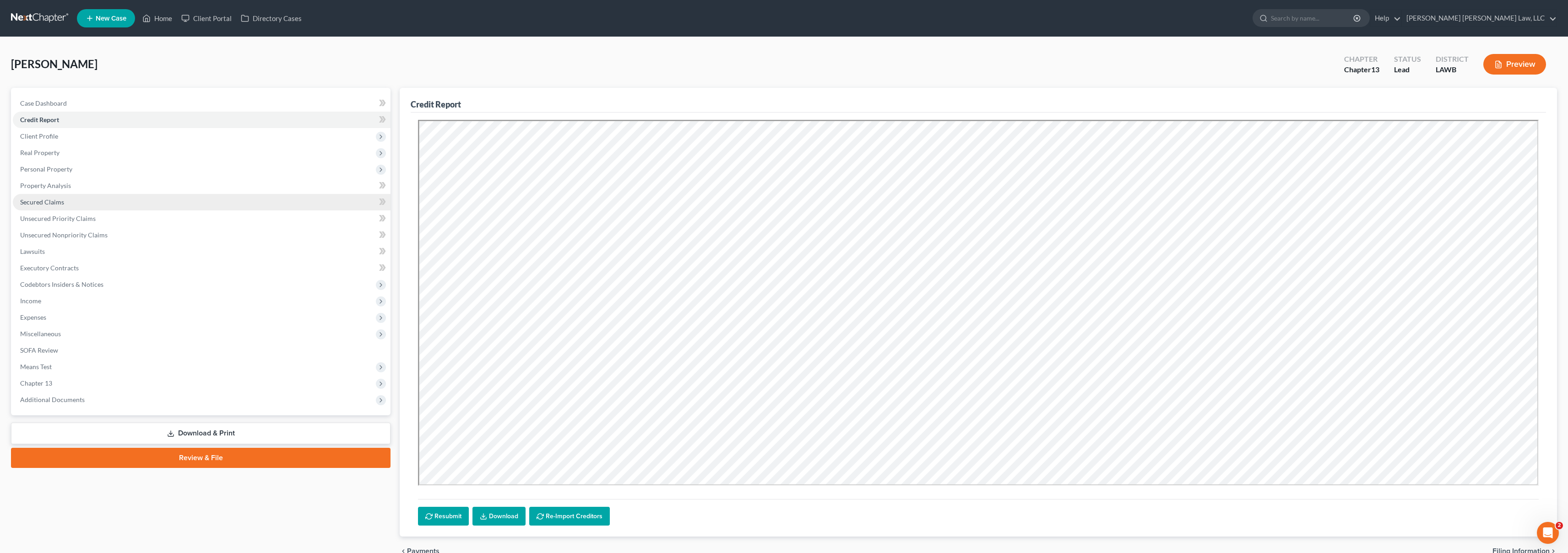
click at [51, 204] on span "Secured Claims" at bounding box center [42, 202] width 44 height 7
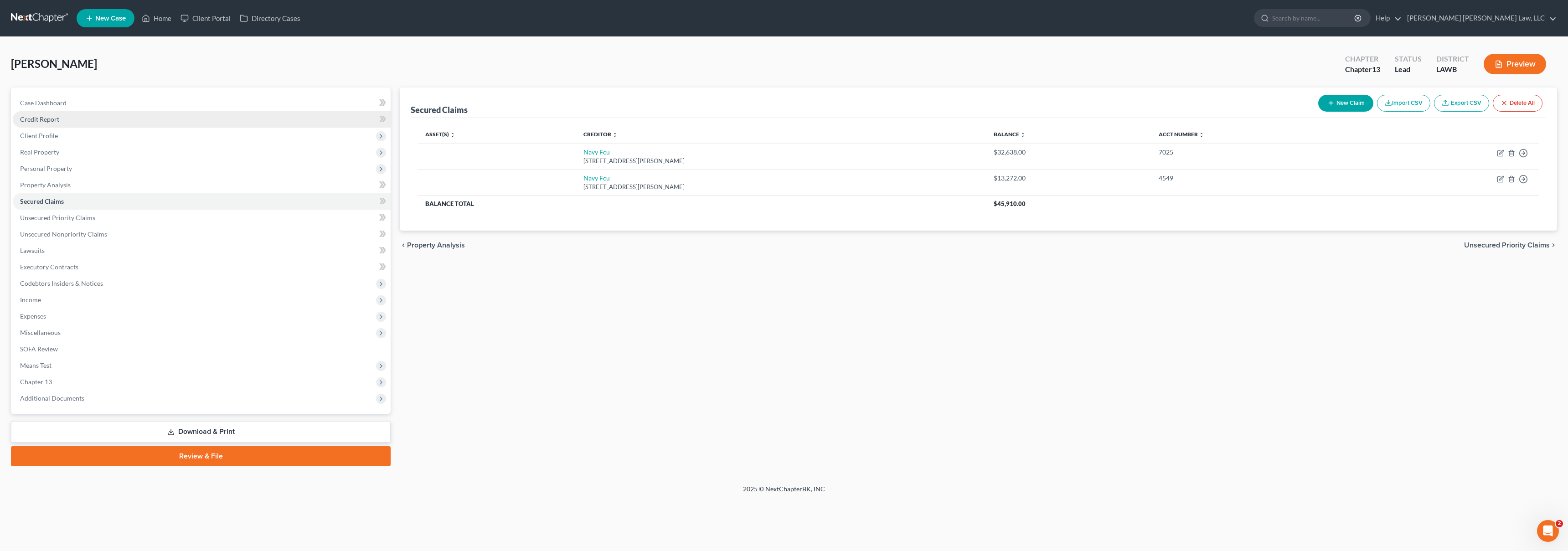
click at [67, 122] on link "Credit Report" at bounding box center [202, 119] width 378 height 17
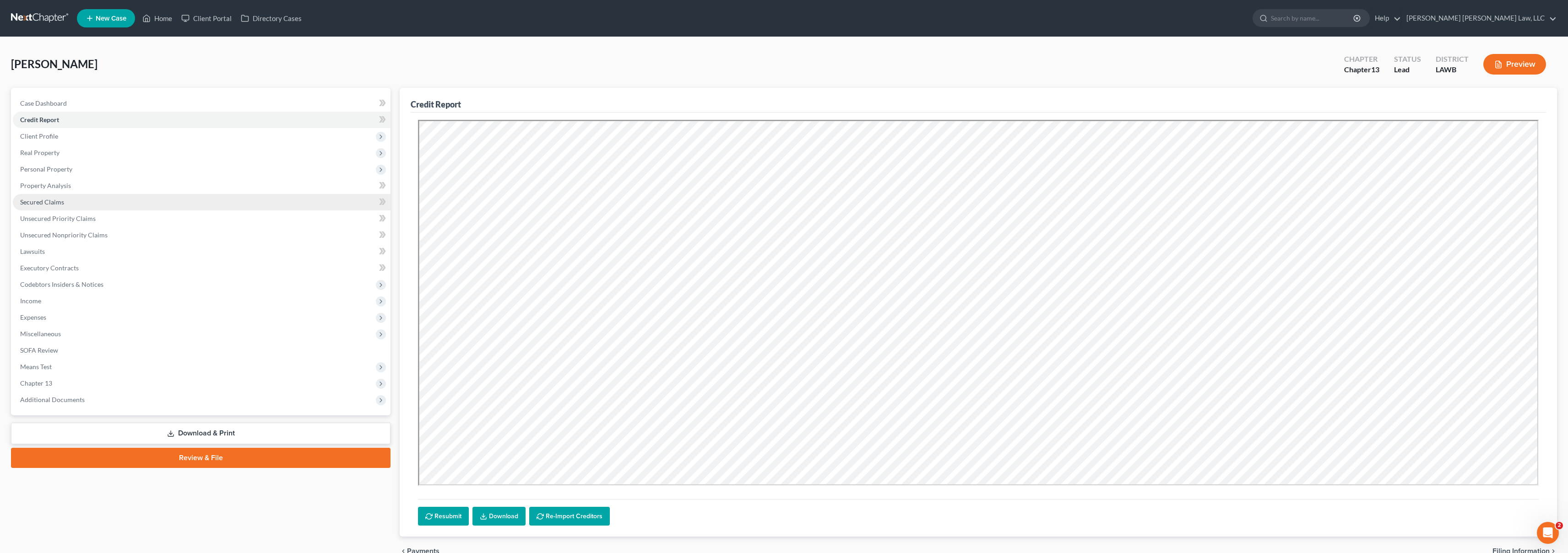
click at [50, 199] on span "Secured Claims" at bounding box center [42, 202] width 44 height 7
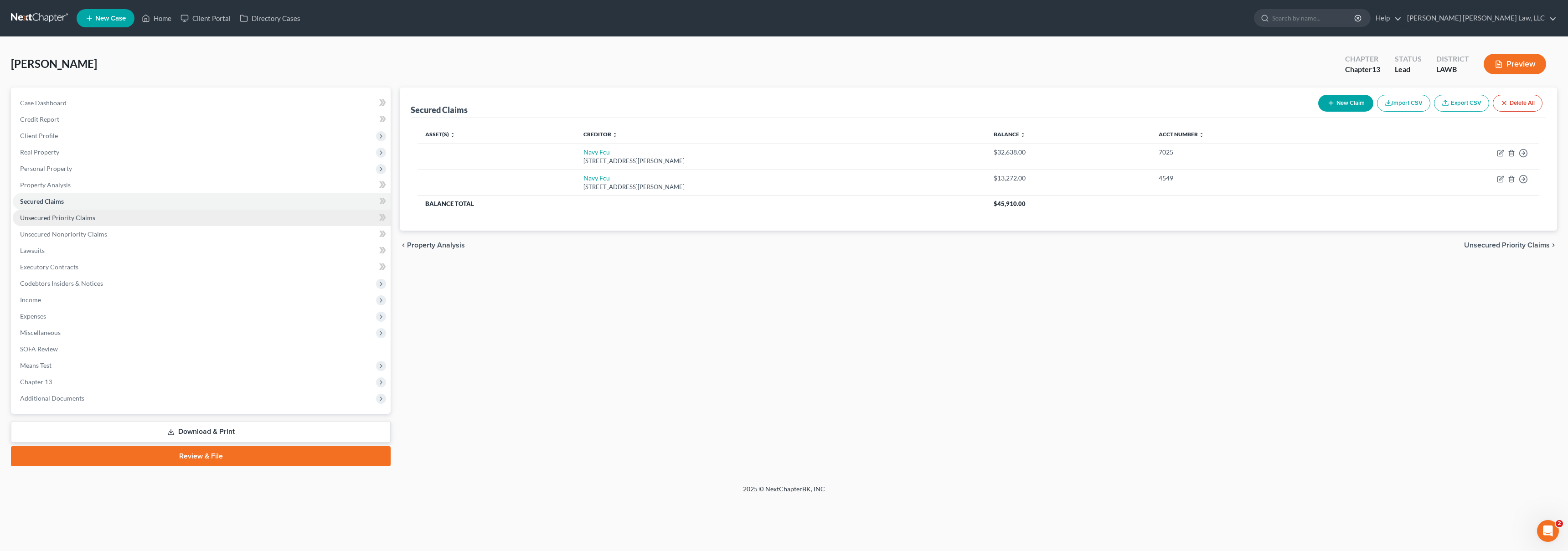
click at [56, 220] on span "Unsecured Priority Claims" at bounding box center [57, 218] width 75 height 7
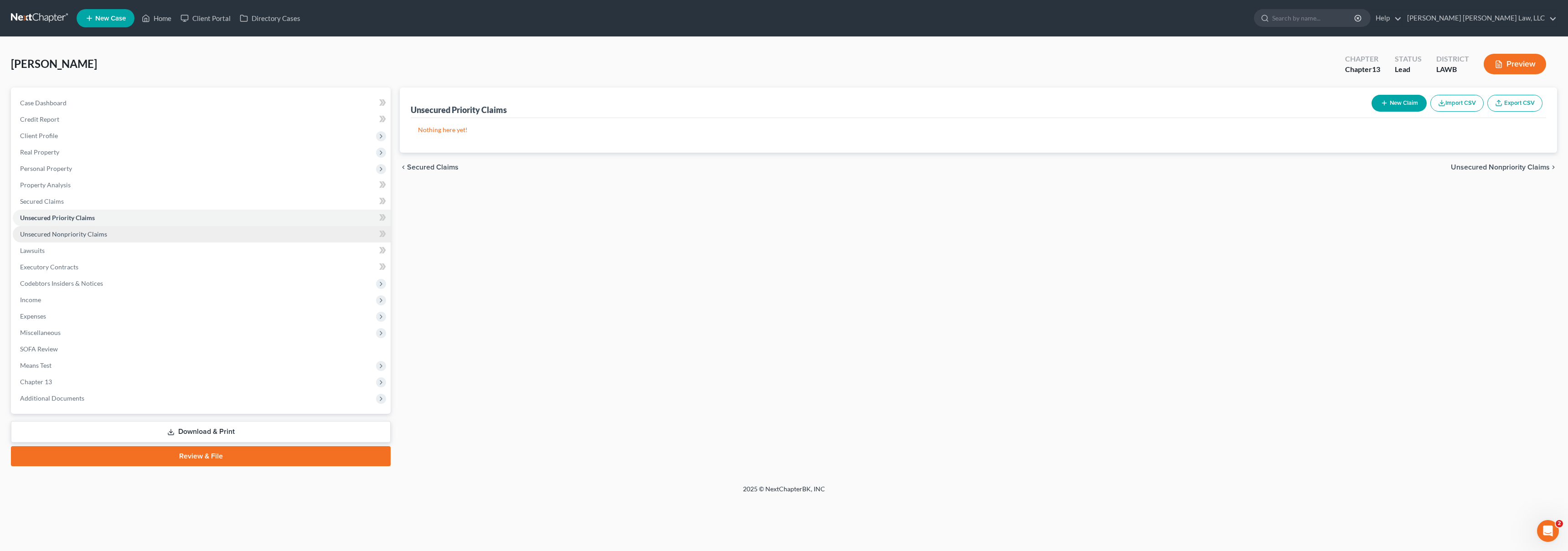
click at [68, 232] on span "Unsecured Nonpriority Claims" at bounding box center [64, 234] width 87 height 7
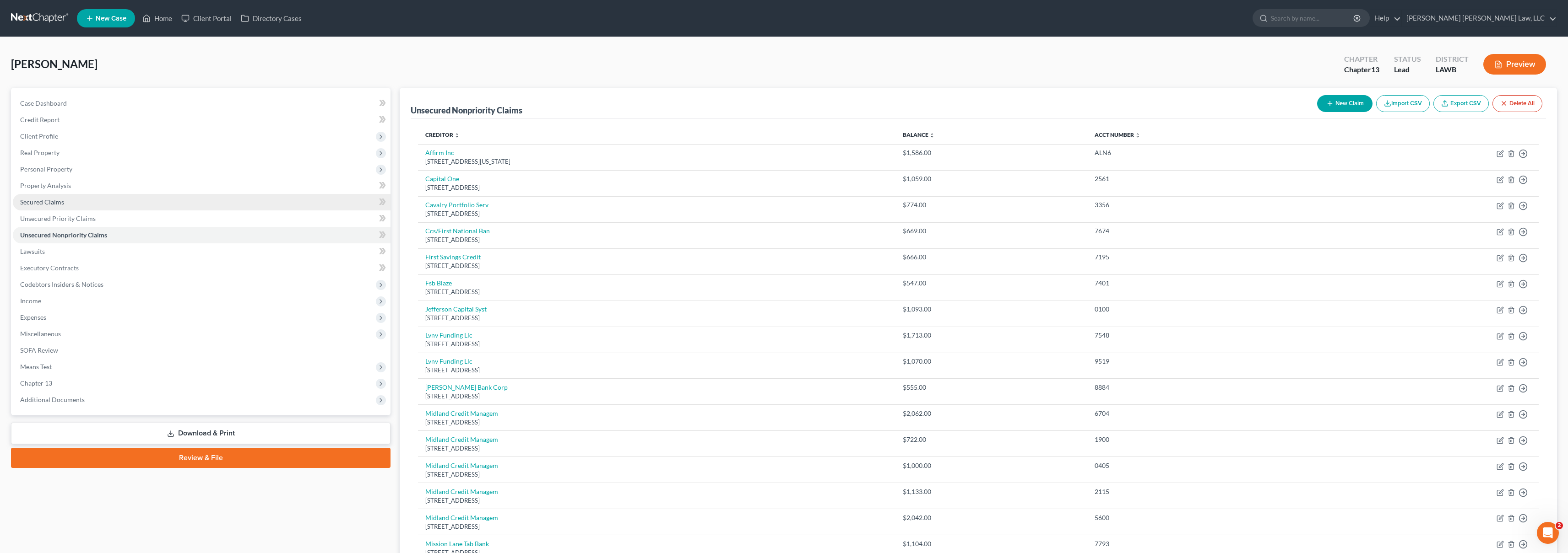
click at [72, 204] on link "Secured Claims" at bounding box center [202, 203] width 377 height 17
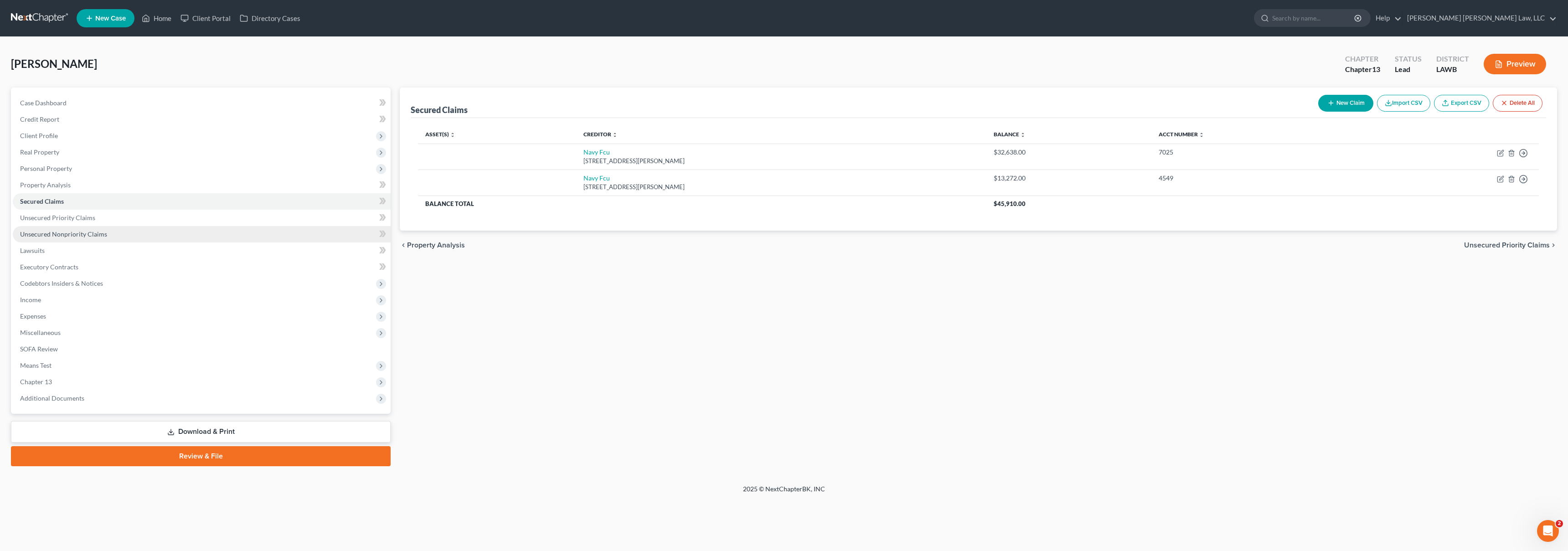
click at [86, 231] on span "Unsecured Nonpriority Claims" at bounding box center [64, 234] width 87 height 7
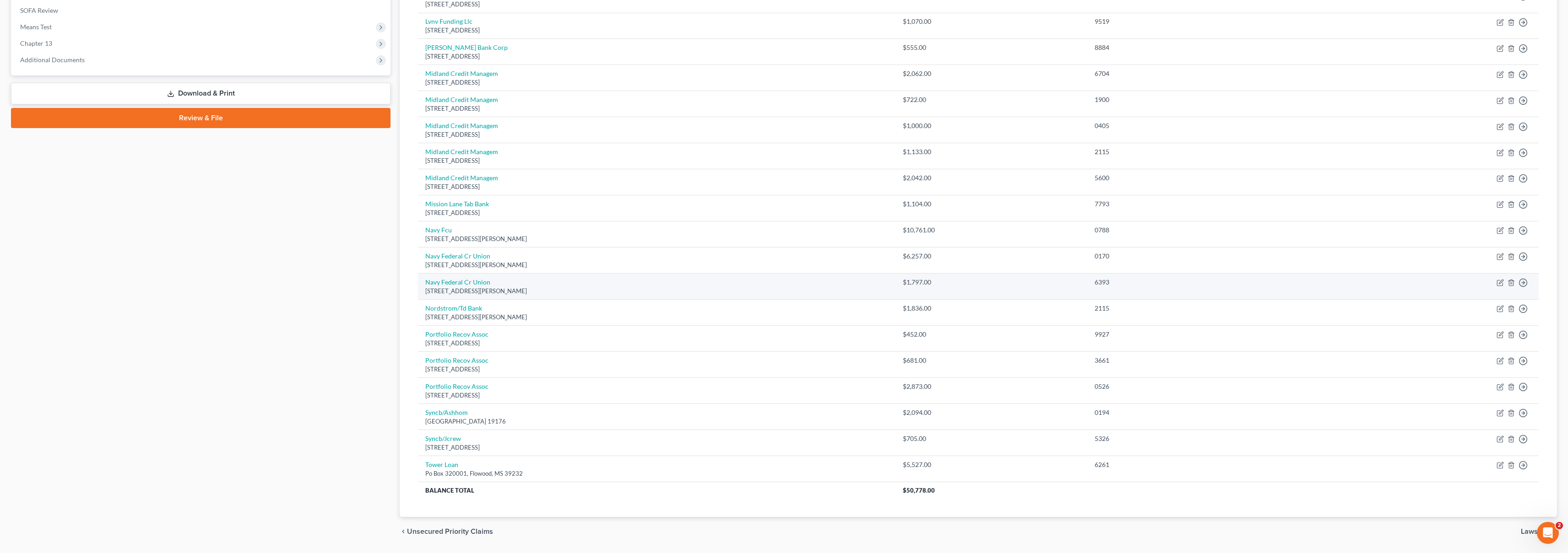
scroll to position [336, 0]
